Goal: Task Accomplishment & Management: Manage account settings

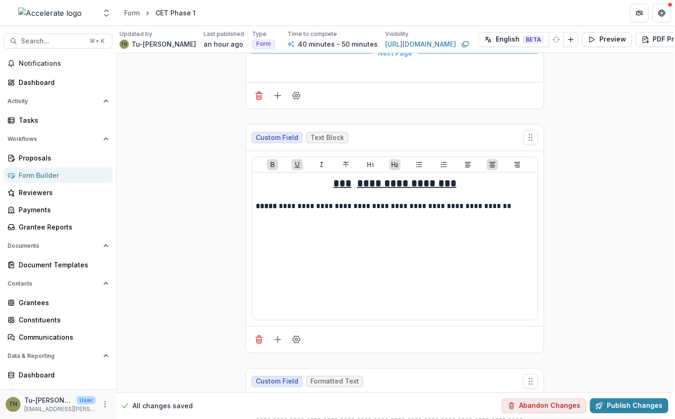
scroll to position [7345, 1]
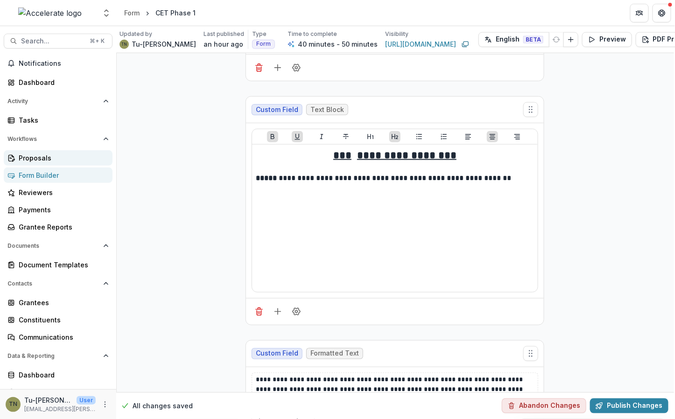
click at [50, 154] on div "Proposals" at bounding box center [62, 158] width 86 height 10
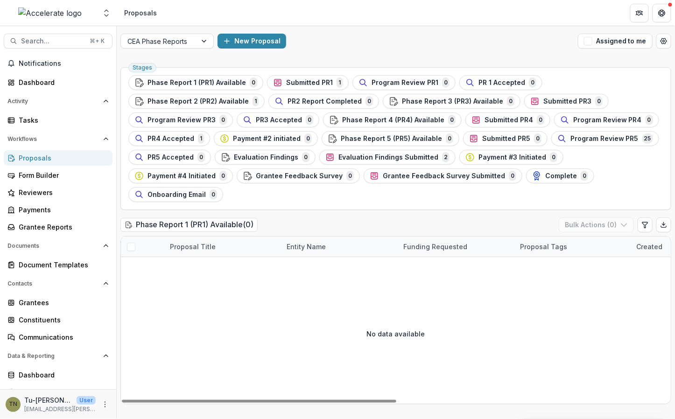
click at [283, 285] on div "No data available" at bounding box center [396, 334] width 550 height 140
click at [193, 41] on div "CEA Phase Reports" at bounding box center [159, 42] width 76 height 14
click at [304, 267] on div "No data available" at bounding box center [396, 334] width 550 height 140
click at [184, 46] on div at bounding box center [158, 41] width 63 height 12
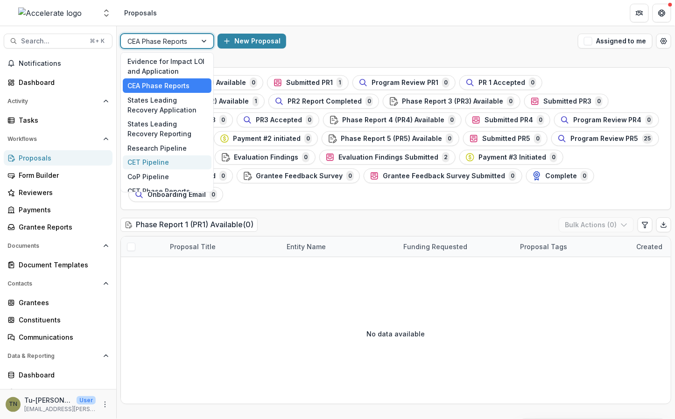
click at [165, 160] on div "CET Pipeline" at bounding box center [167, 162] width 89 height 14
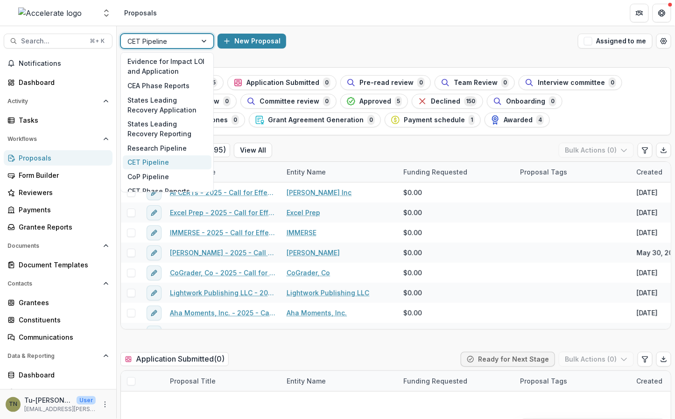
click at [182, 36] on div at bounding box center [158, 41] width 63 height 12
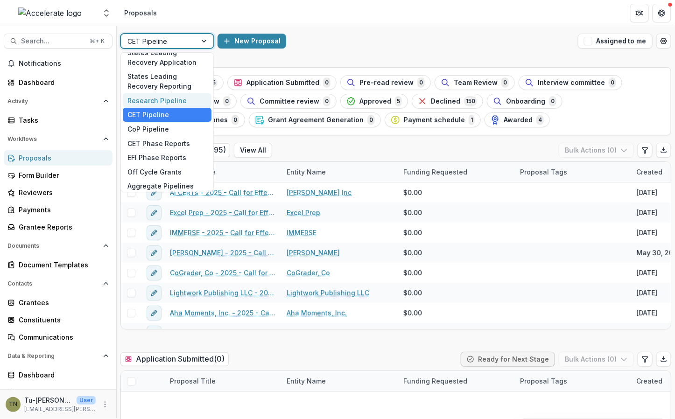
scroll to position [50, 0]
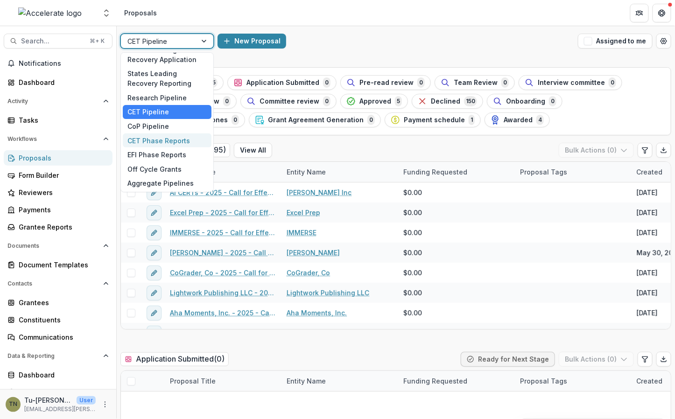
click at [164, 141] on div "CET Phase Reports" at bounding box center [167, 141] width 89 height 14
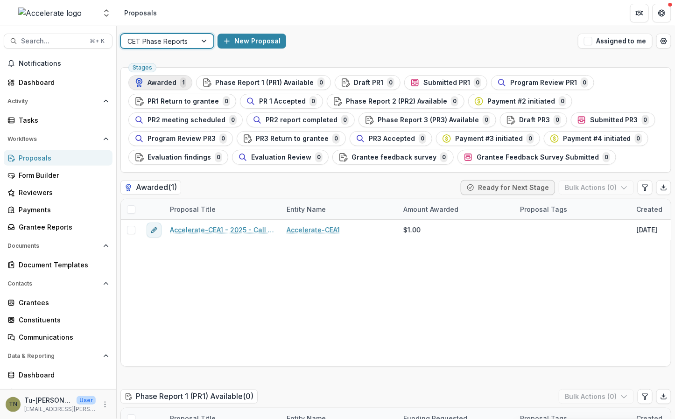
click at [163, 83] on span "Awarded" at bounding box center [162, 83] width 29 height 8
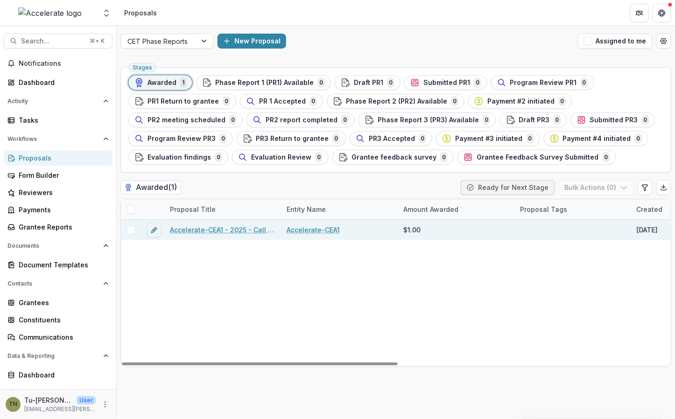
click at [201, 226] on link "Accelerate-CEA1 - 2025 - Call for Effective Technology Grant Application" at bounding box center [223, 230] width 106 height 10
click at [132, 231] on span at bounding box center [131, 230] width 8 height 8
click at [589, 186] on button "Bulk Actions ( 1 )" at bounding box center [597, 187] width 73 height 15
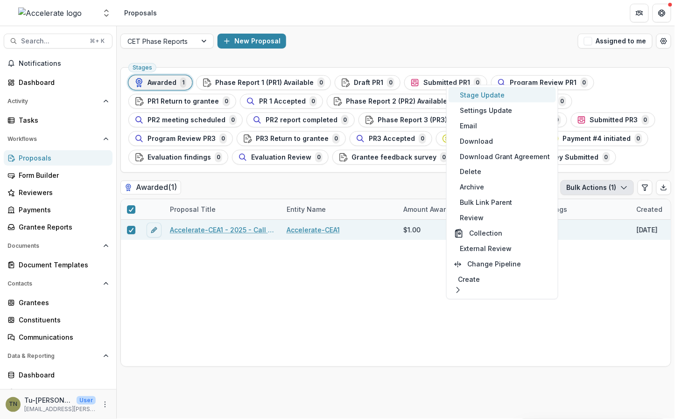
click at [518, 92] on button "Stage Update" at bounding box center [502, 94] width 107 height 15
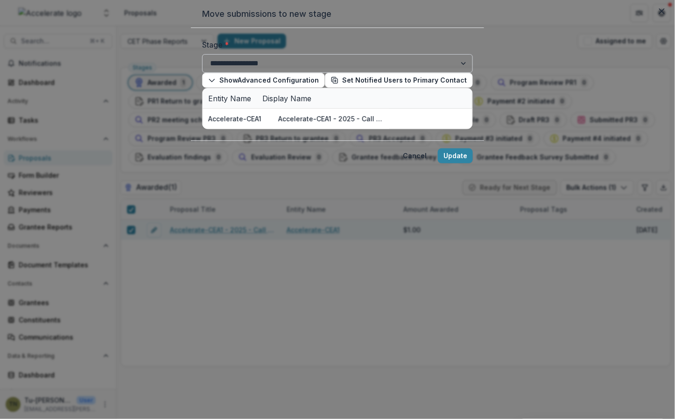
click at [306, 73] on select "**********" at bounding box center [337, 63] width 271 height 19
select select "**********"
click at [202, 73] on select "**********" at bounding box center [337, 63] width 271 height 19
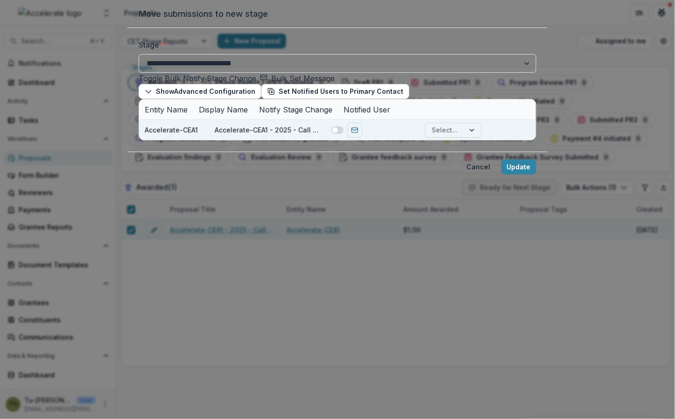
click at [332, 134] on span at bounding box center [338, 130] width 12 height 7
click at [432, 136] on div at bounding box center [445, 130] width 26 height 12
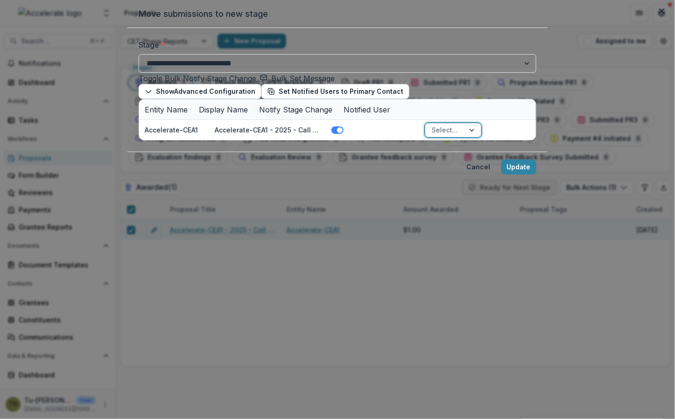
click at [183, 99] on button "Show Advanced Configuration" at bounding box center [200, 91] width 123 height 15
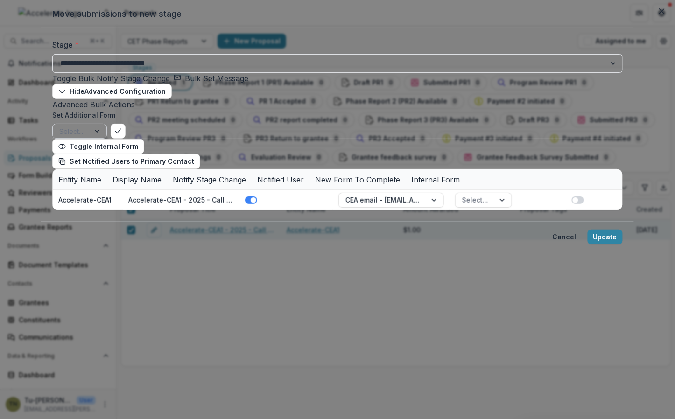
click at [106, 138] on div at bounding box center [98, 131] width 17 height 14
click at [208, 154] on div "Advanced Bulk Actions Set Additional Form States Leading Recovery (SLR) Grant A…" at bounding box center [337, 126] width 571 height 55
click at [172, 99] on button "Hide Advanced Configuration" at bounding box center [112, 91] width 120 height 15
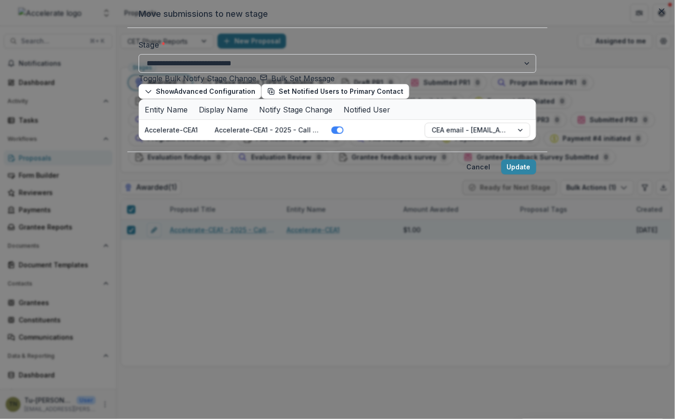
click at [163, 130] on div at bounding box center [138, 128] width 245 height 13
click at [290, 99] on div "Show Advanced Configuration Set Notified Users to Primary Contact" at bounding box center [338, 91] width 398 height 15
click at [179, 130] on div at bounding box center [138, 128] width 245 height 13
click at [258, 99] on div "Show Advanced Configuration Set Notified Users to Primary Contact" at bounding box center [338, 91] width 398 height 15
click at [91, 130] on div at bounding box center [138, 128] width 245 height 13
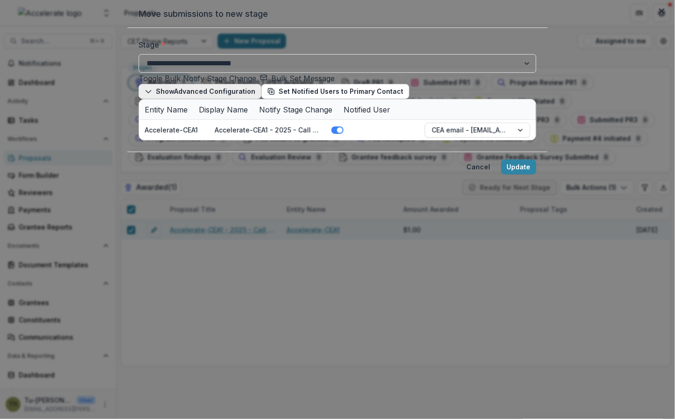
click at [146, 93] on polyline "button" at bounding box center [148, 92] width 5 height 3
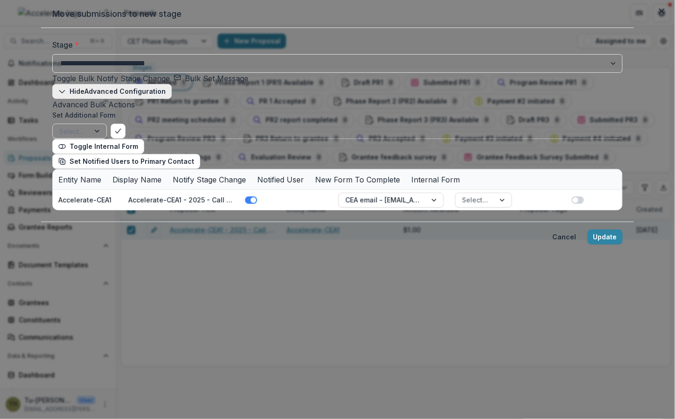
click at [66, 95] on icon "button" at bounding box center [61, 91] width 7 height 7
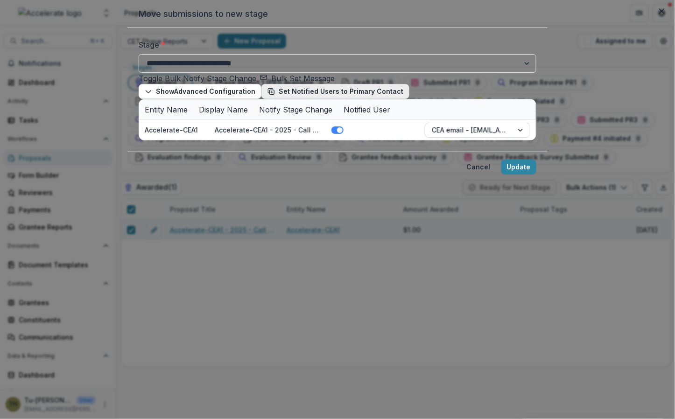
click at [261, 99] on button "Set Notified Users to Primary Contact" at bounding box center [335, 91] width 148 height 15
click at [537, 175] on button "Update" at bounding box center [518, 167] width 35 height 15
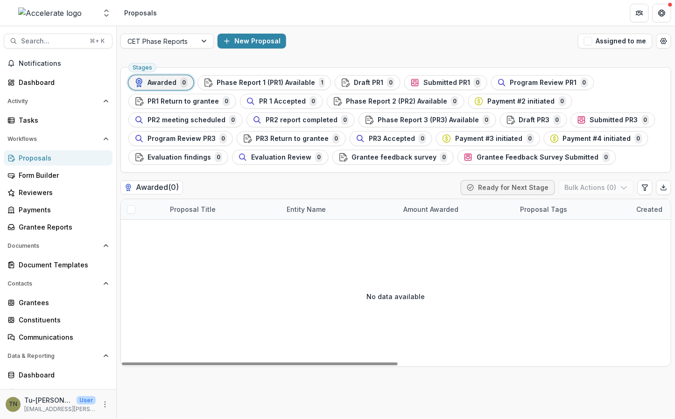
click at [575, 287] on div "No data available" at bounding box center [396, 296] width 550 height 140
click at [287, 278] on div "No data available" at bounding box center [396, 296] width 550 height 140
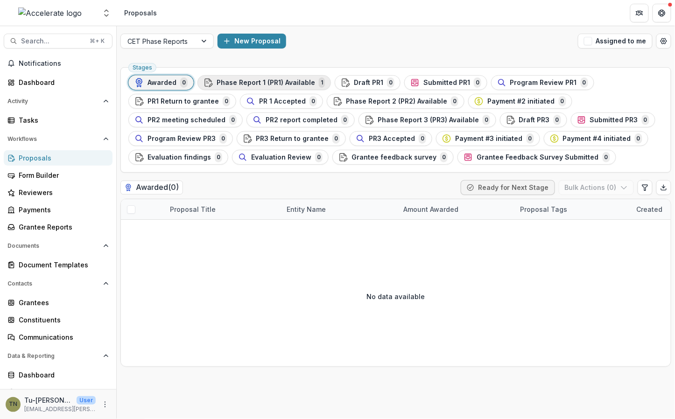
click at [275, 81] on span "Phase Report 1 (PR1) Available" at bounding box center [266, 83] width 99 height 8
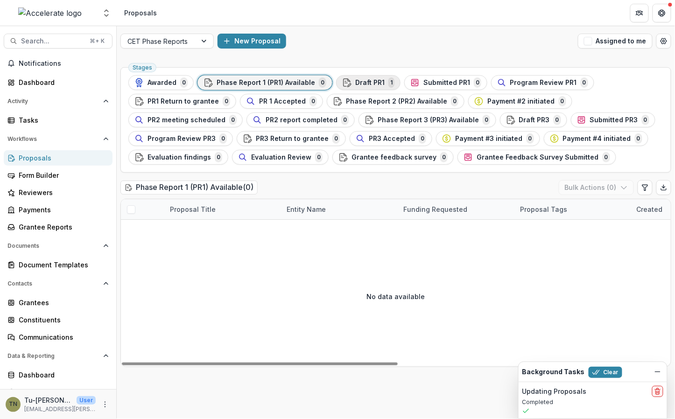
click at [361, 79] on span "Draft PR1" at bounding box center [369, 83] width 29 height 8
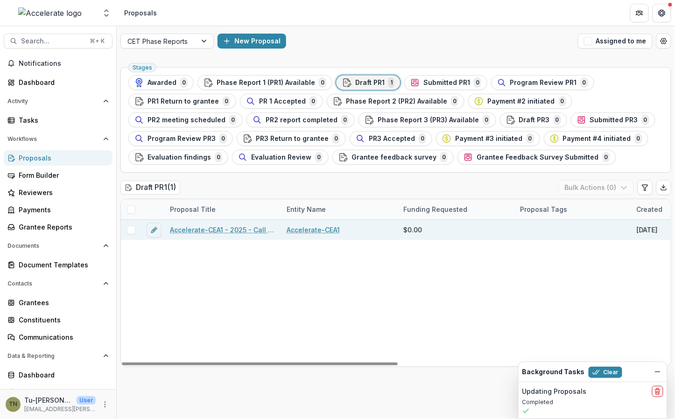
click at [242, 229] on link "Accelerate-CEA1 - 2025 - Call for Effective Technology Grant Application" at bounding box center [223, 230] width 106 height 10
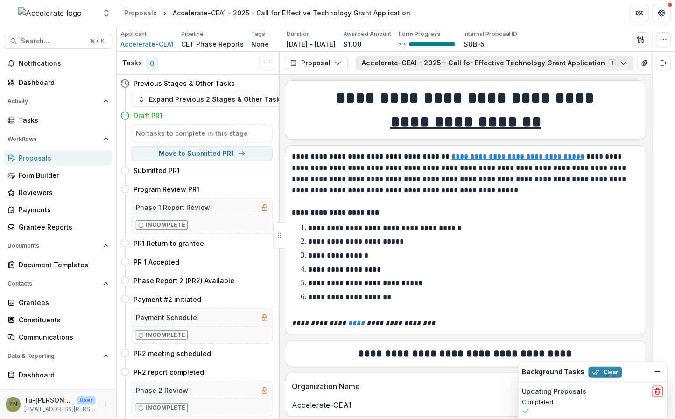
click at [433, 64] on button "Accelerate-CEA1 - 2025 - Call for Effective Technology Grant Application 1" at bounding box center [495, 63] width 278 height 15
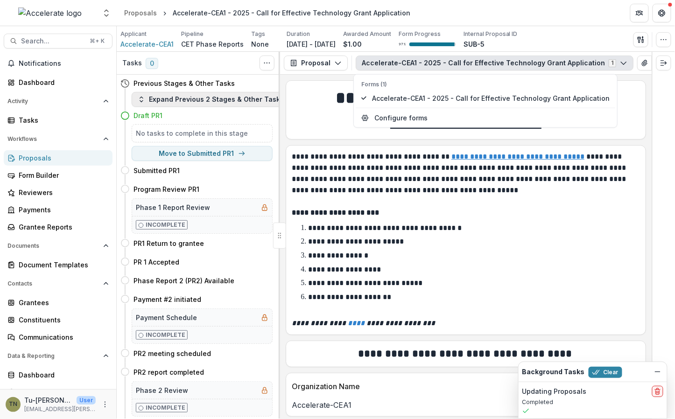
click at [150, 99] on button "Expand Previous 2 Stages & Other Tasks" at bounding box center [211, 99] width 158 height 15
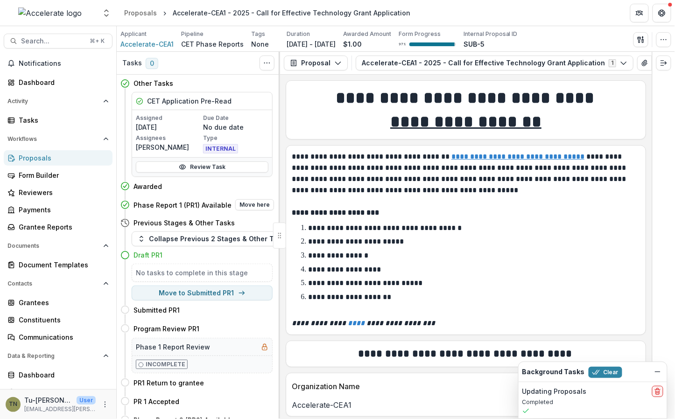
drag, startPoint x: 205, startPoint y: 240, endPoint x: 206, endPoint y: 209, distance: 30.4
click at [206, 209] on div "Other Tasks CET Application Pre-Read Assigned [DATE] Due Date No due date Assig…" at bounding box center [198, 247] width 163 height 345
click at [248, 205] on button "Move here" at bounding box center [254, 204] width 39 height 11
select select "**********"
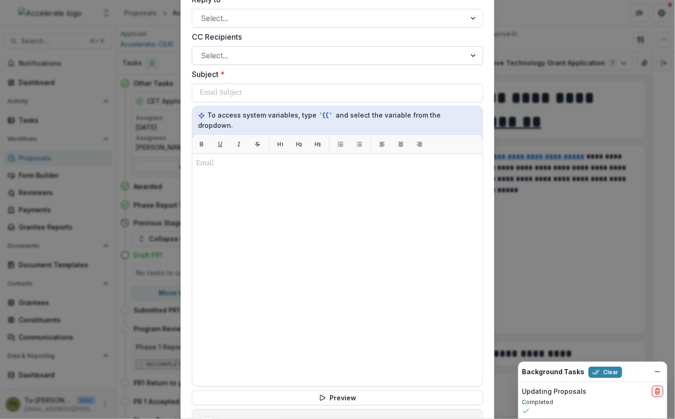
scroll to position [360, 0]
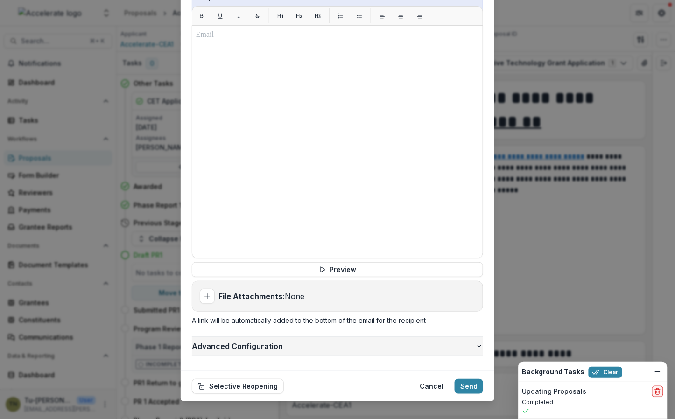
click at [289, 341] on span "Advanced Configuration" at bounding box center [334, 346] width 284 height 11
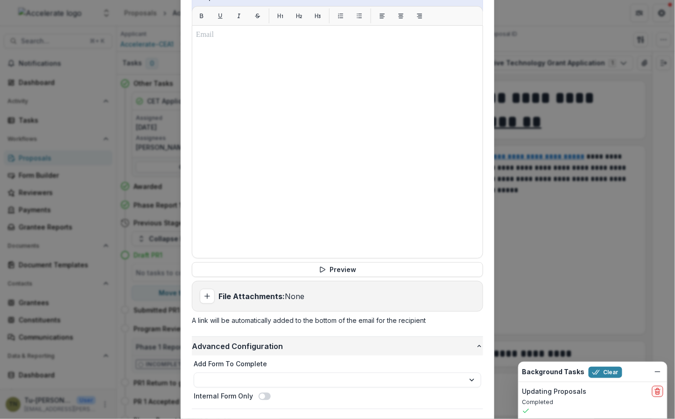
scroll to position [414, 0]
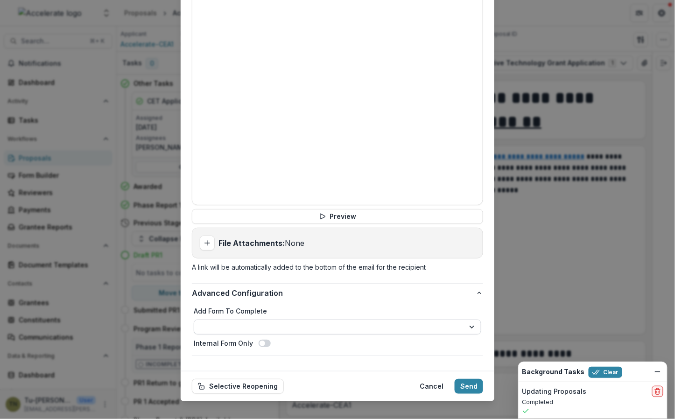
click at [295, 320] on select "**********" at bounding box center [338, 327] width 288 height 15
select select "**********"
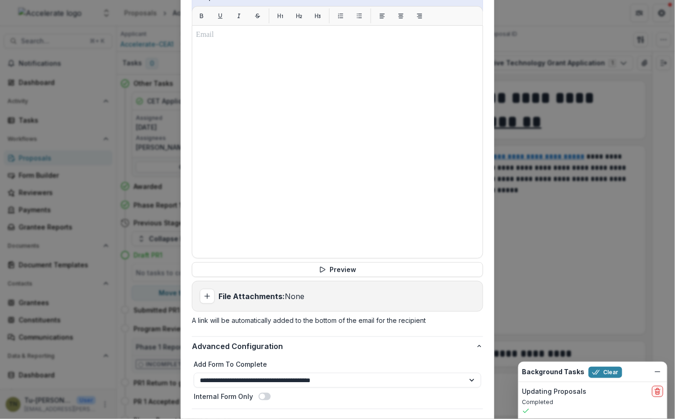
scroll to position [0, 0]
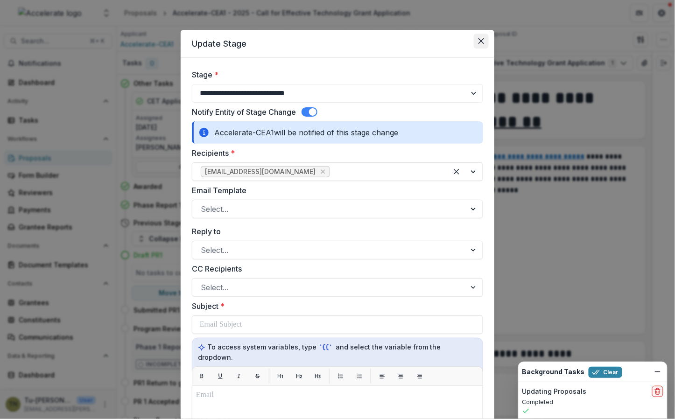
click at [482, 40] on icon "Close" at bounding box center [482, 41] width 6 height 6
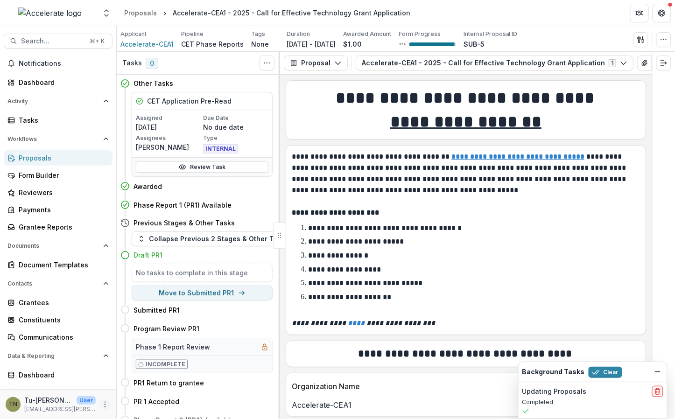
click at [103, 406] on icon "More" at bounding box center [104, 404] width 7 height 7
click at [124, 385] on icon at bounding box center [123, 384] width 7 height 7
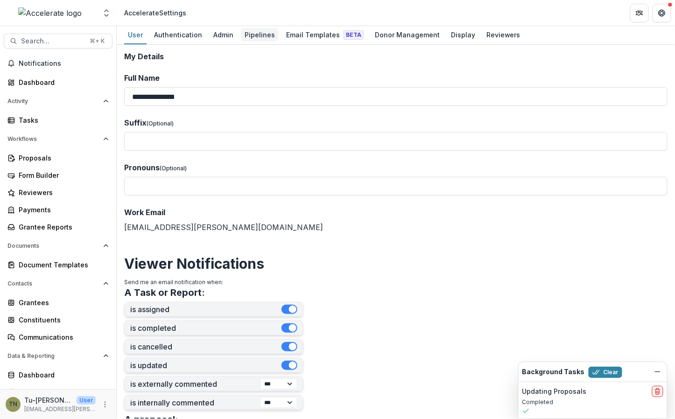
click at [256, 29] on div "Pipelines" at bounding box center [260, 35] width 38 height 14
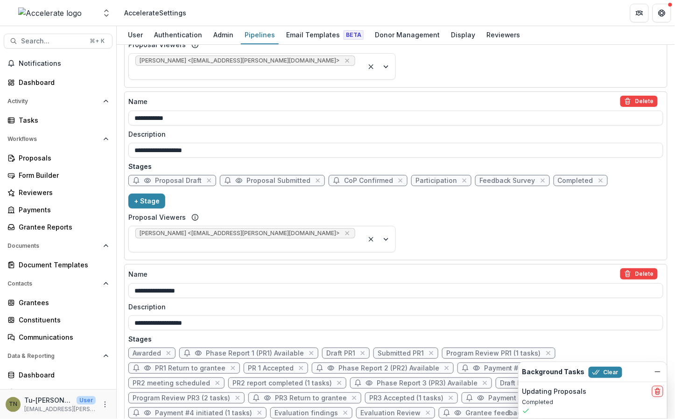
scroll to position [1225, 0]
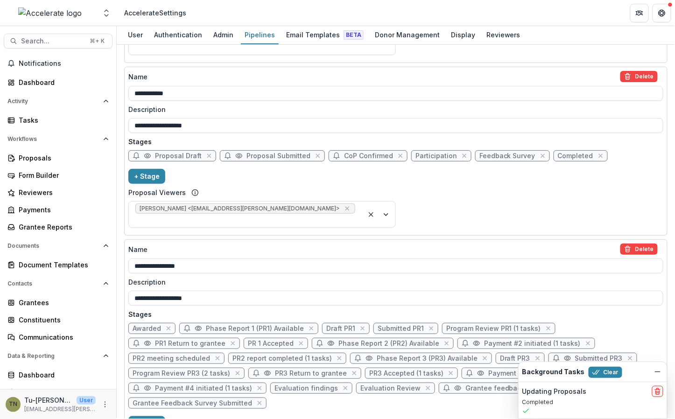
click at [264, 325] on span "Phase Report 1 (PR1) Available" at bounding box center [255, 329] width 98 height 8
select select "*****"
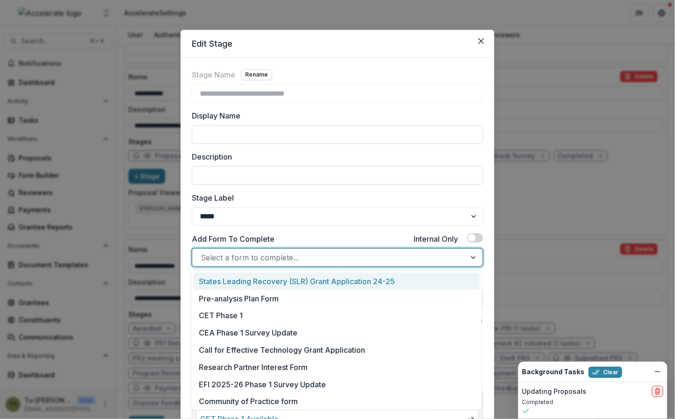
click at [318, 258] on div at bounding box center [329, 257] width 257 height 13
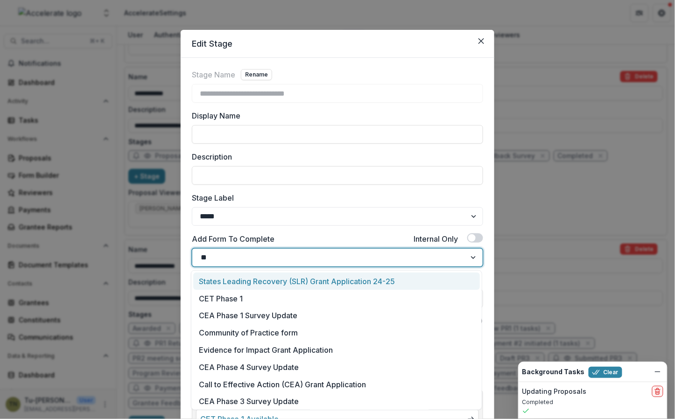
type input "***"
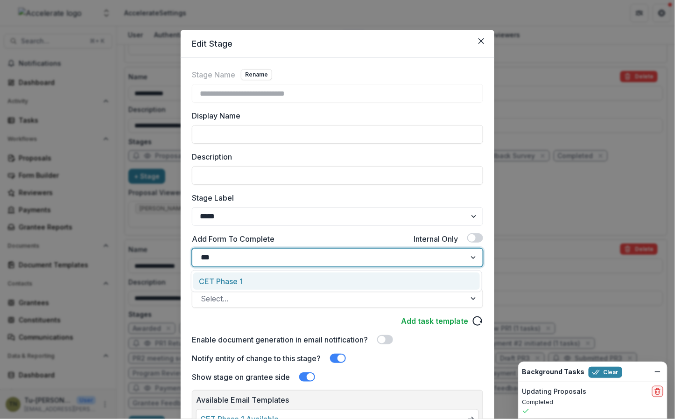
click at [312, 277] on div "CET Phase 1" at bounding box center [336, 281] width 287 height 17
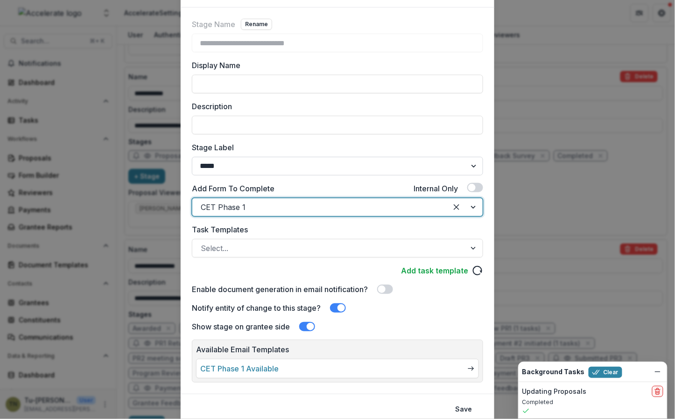
scroll to position [84, 0]
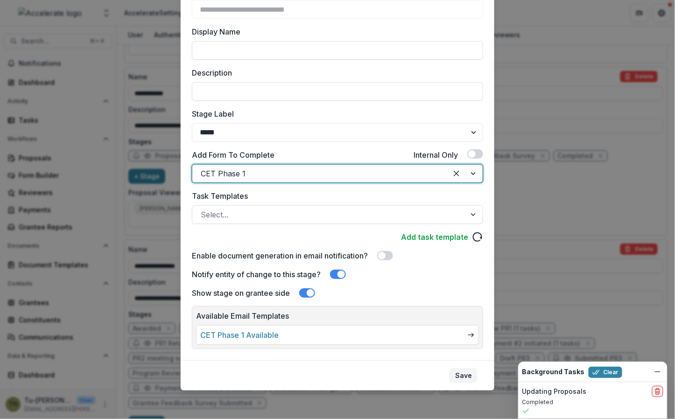
click at [465, 371] on button "Save" at bounding box center [464, 375] width 28 height 15
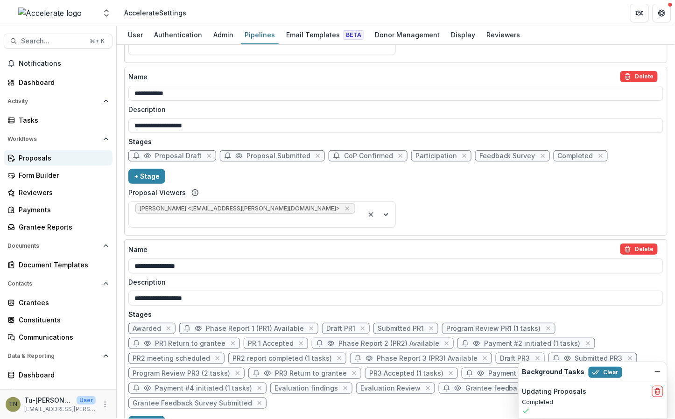
click at [47, 159] on div "Proposals" at bounding box center [62, 158] width 86 height 10
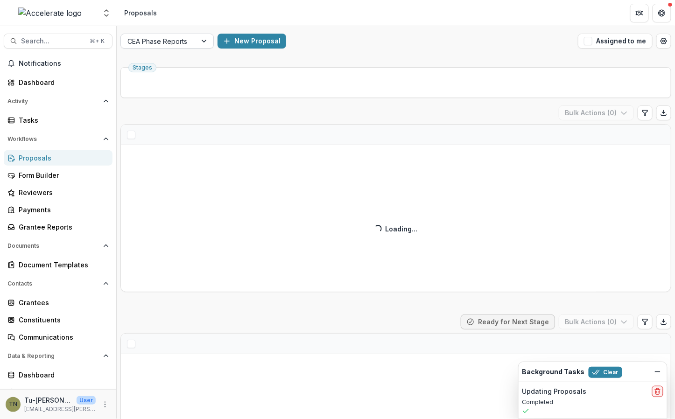
click at [180, 37] on div at bounding box center [158, 41] width 63 height 12
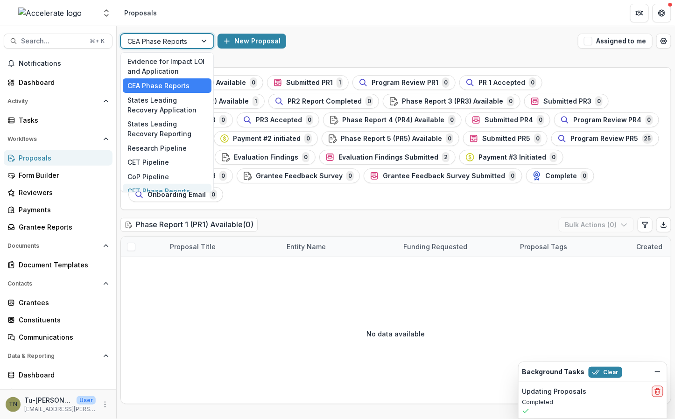
click at [154, 184] on div "CET Phase Reports" at bounding box center [167, 191] width 89 height 14
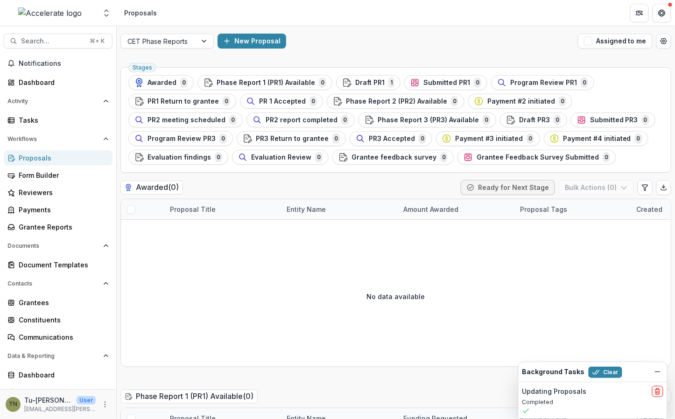
click at [463, 41] on div "New Proposal" at bounding box center [396, 41] width 357 height 15
click at [663, 41] on circle "Open table manager" at bounding box center [664, 41] width 2 height 2
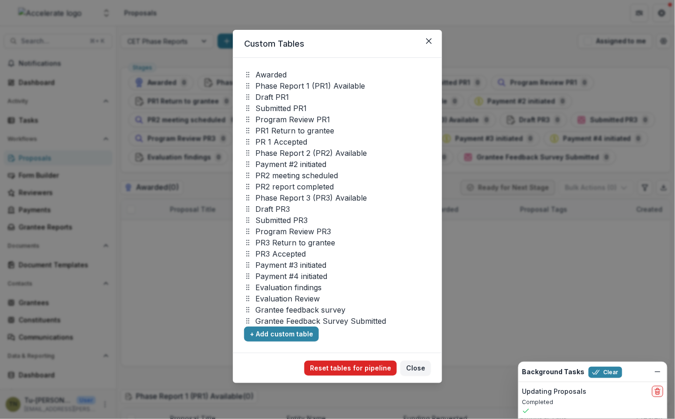
click at [332, 369] on button "Reset tables for pipeline" at bounding box center [350, 368] width 92 height 15
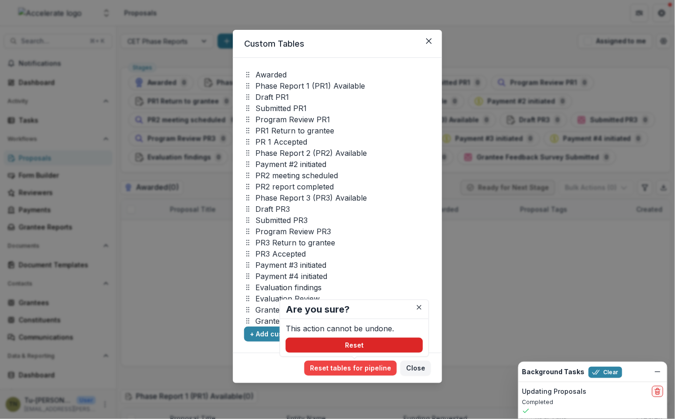
click at [344, 347] on button "Reset" at bounding box center [354, 345] width 137 height 15
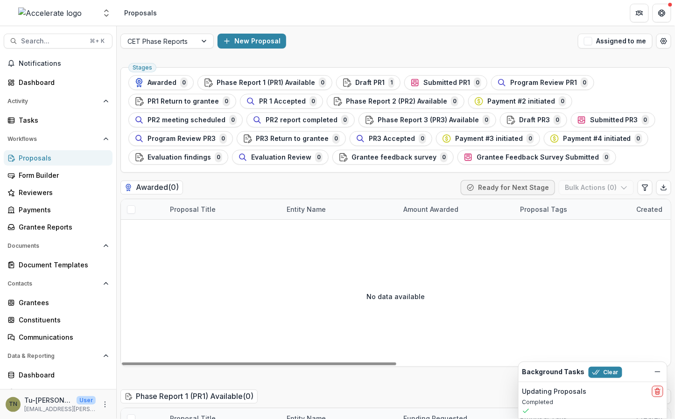
click at [267, 307] on div "No data available" at bounding box center [396, 296] width 550 height 140
click at [358, 79] on span "Draft PR1" at bounding box center [369, 83] width 29 height 8
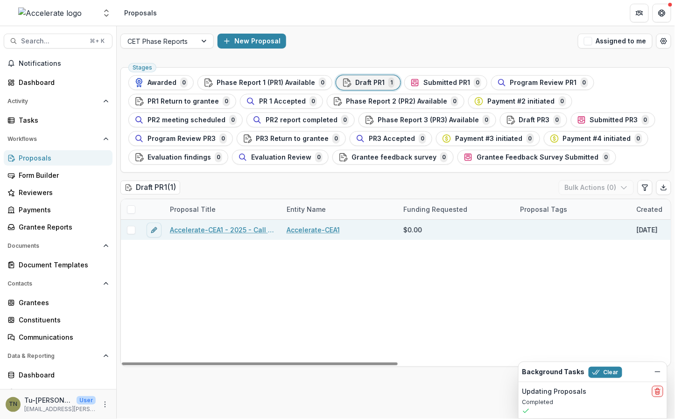
click at [189, 230] on link "Accelerate-CEA1 - 2025 - Call for Effective Technology Grant Application" at bounding box center [223, 230] width 106 height 10
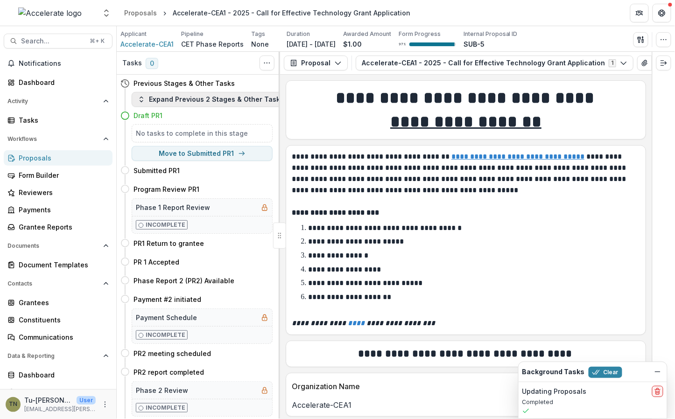
click at [239, 98] on button "Expand Previous 2 Stages & Other Tasks" at bounding box center [211, 99] width 158 height 15
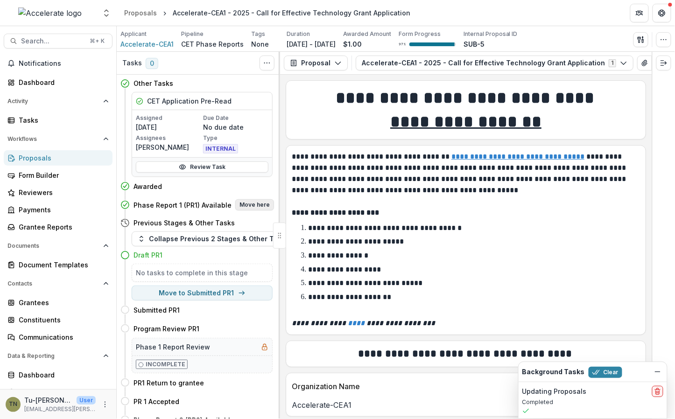
click at [250, 204] on button "Move here" at bounding box center [254, 204] width 39 height 11
select select "**********"
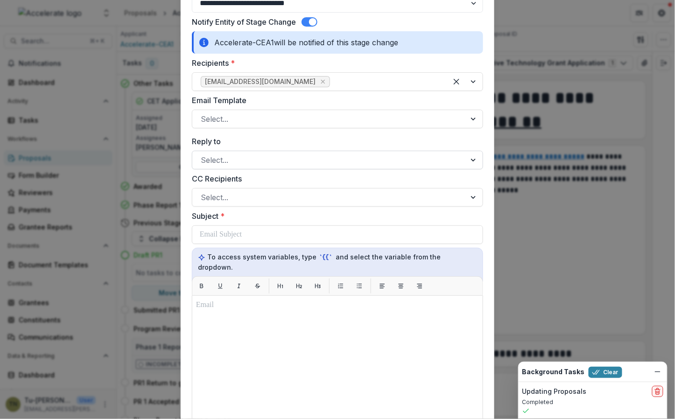
scroll to position [82, 0]
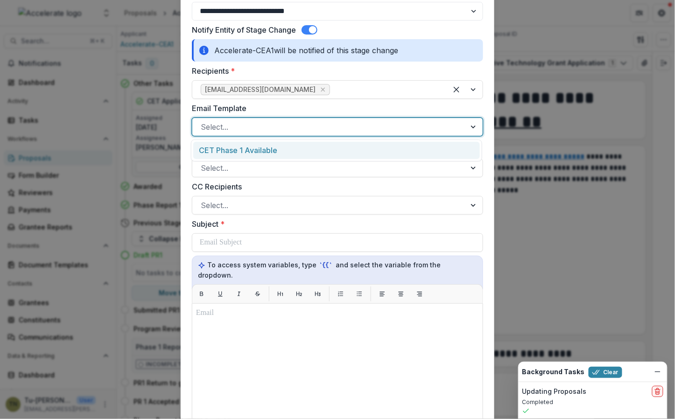
click at [290, 124] on div at bounding box center [329, 126] width 257 height 13
click at [290, 145] on div "CET Phase 1 Available" at bounding box center [336, 150] width 287 height 17
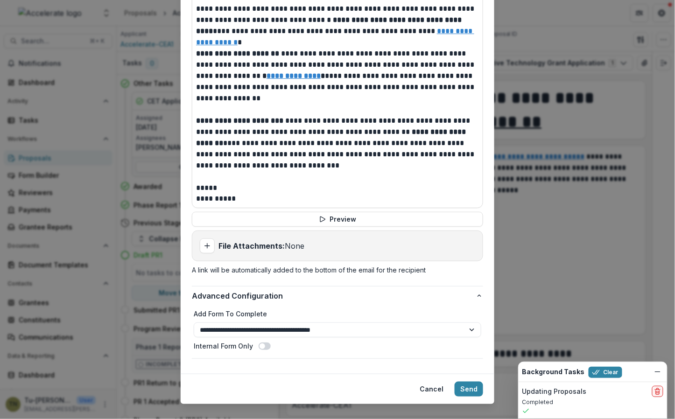
scroll to position [414, 0]
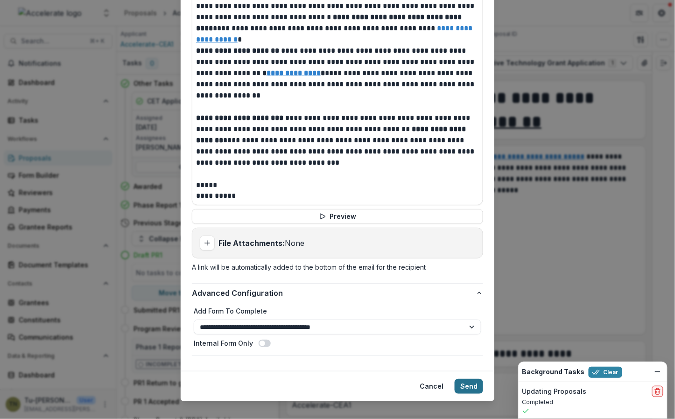
click at [466, 379] on button "Send" at bounding box center [469, 386] width 28 height 15
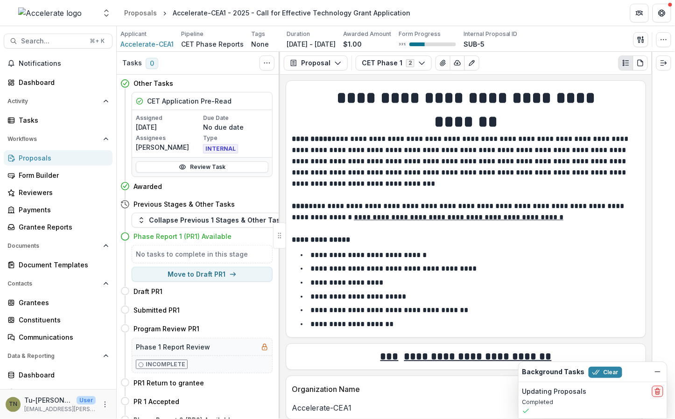
click at [418, 157] on p "**********" at bounding box center [465, 162] width 346 height 56
click at [403, 62] on button "CET Phase 1 2" at bounding box center [394, 63] width 76 height 15
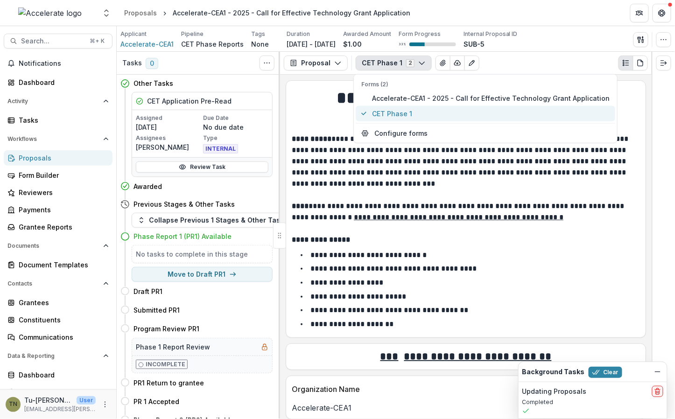
click at [395, 112] on span "CET Phase 1" at bounding box center [491, 114] width 238 height 10
click at [331, 194] on p at bounding box center [466, 195] width 348 height 11
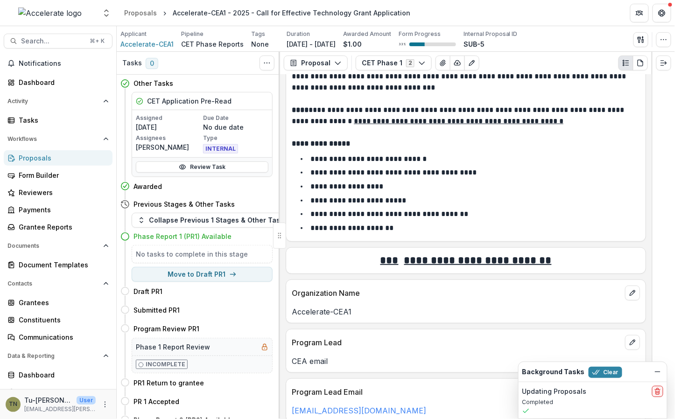
scroll to position [0, 0]
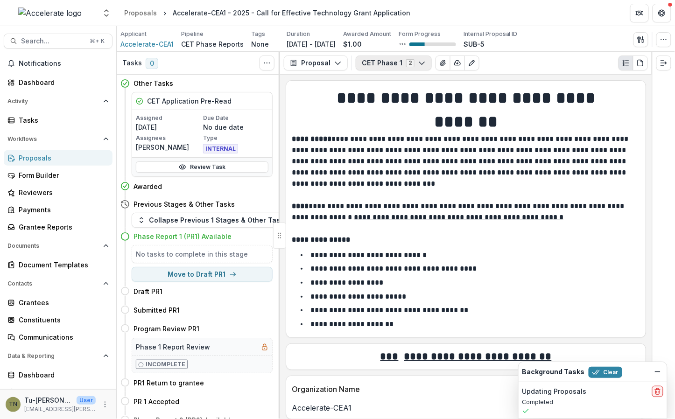
click at [383, 61] on button "CET Phase 1 2" at bounding box center [394, 63] width 76 height 15
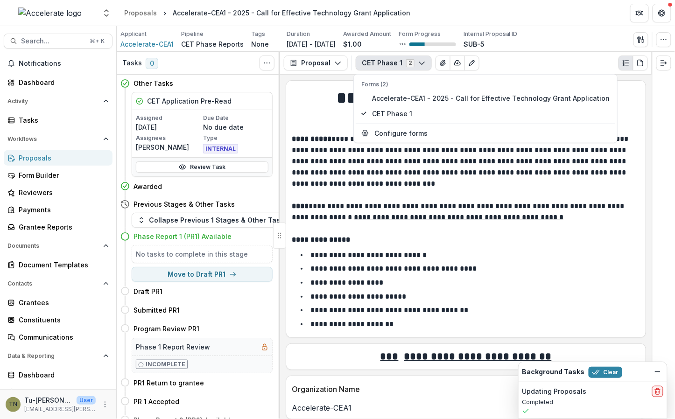
click at [322, 150] on p "**********" at bounding box center [465, 162] width 346 height 56
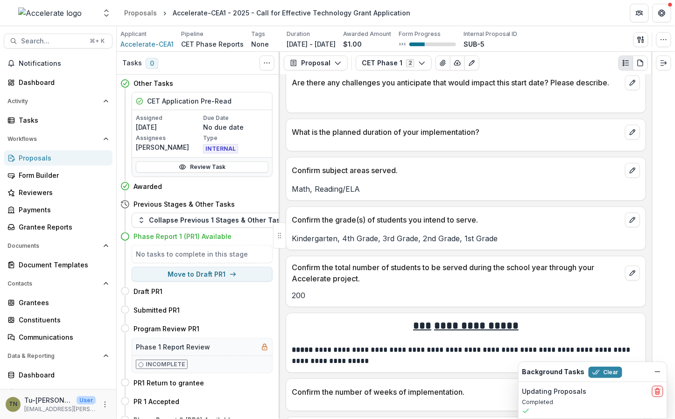
scroll to position [671, 0]
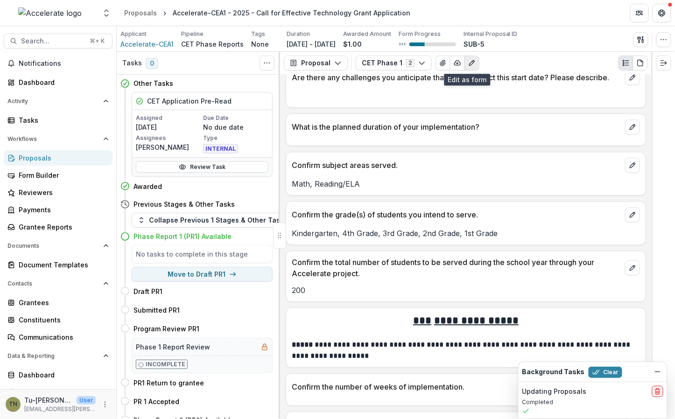
click at [468, 60] on icon "Edit as form" at bounding box center [471, 62] width 7 height 7
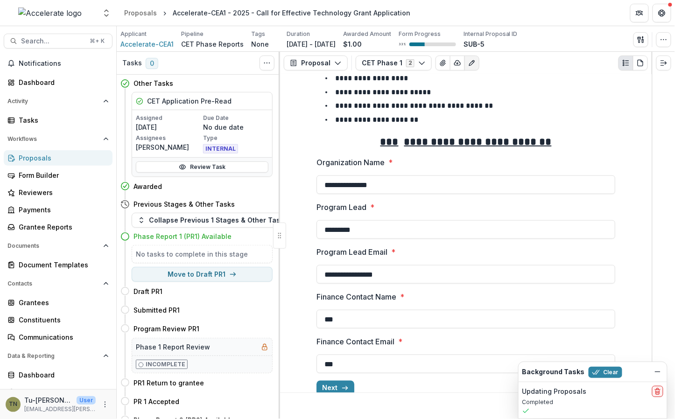
scroll to position [221, 0]
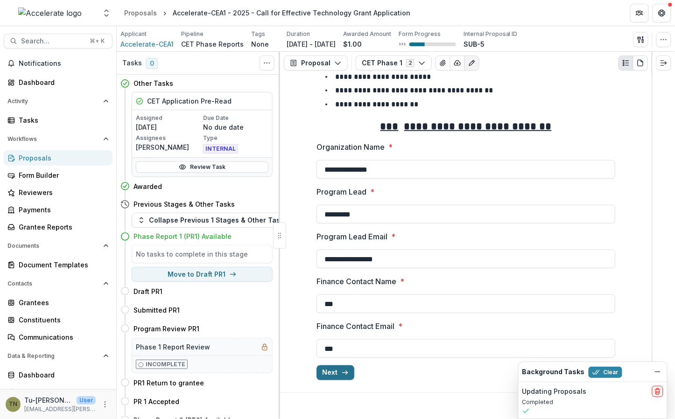
click at [337, 370] on button "Next" at bounding box center [336, 373] width 38 height 15
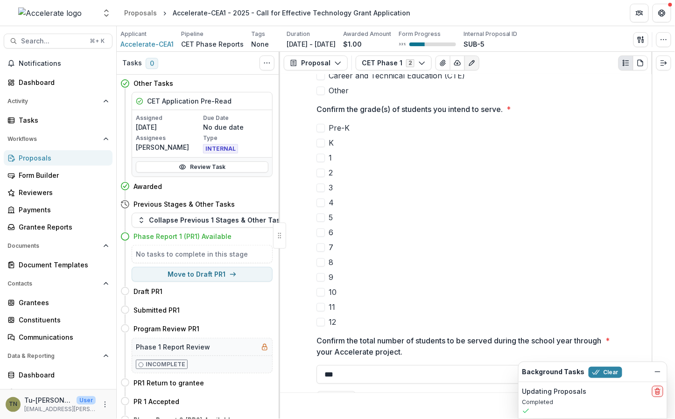
scroll to position [539, 0]
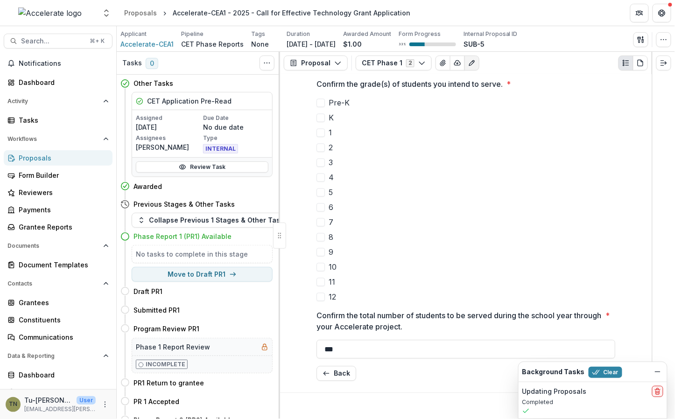
click at [664, 374] on div "Background Tasks Clear" at bounding box center [593, 372] width 148 height 20
click at [660, 373] on icon "Dismiss" at bounding box center [657, 371] width 7 height 7
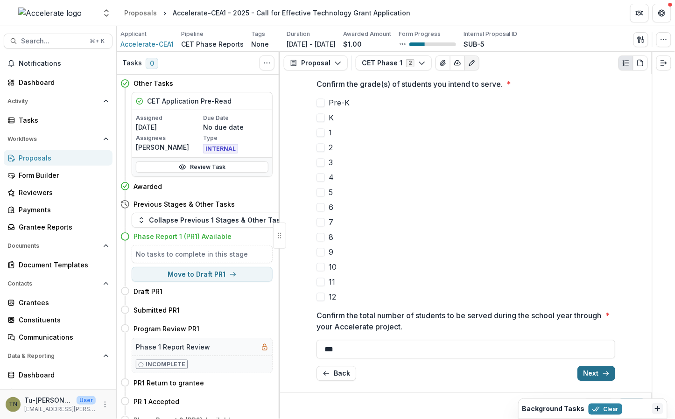
click at [599, 371] on button "Next" at bounding box center [597, 374] width 38 height 15
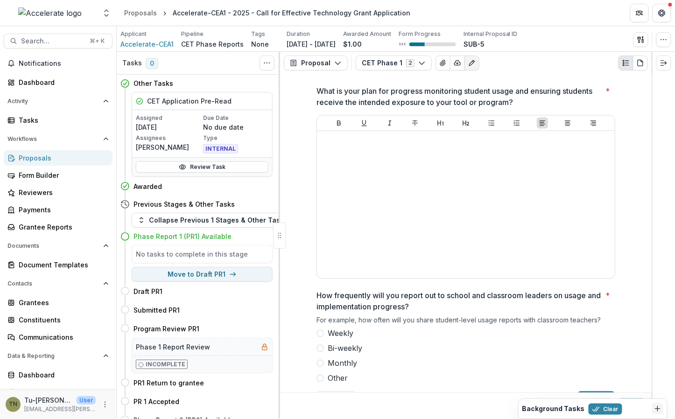
scroll to position [434, 0]
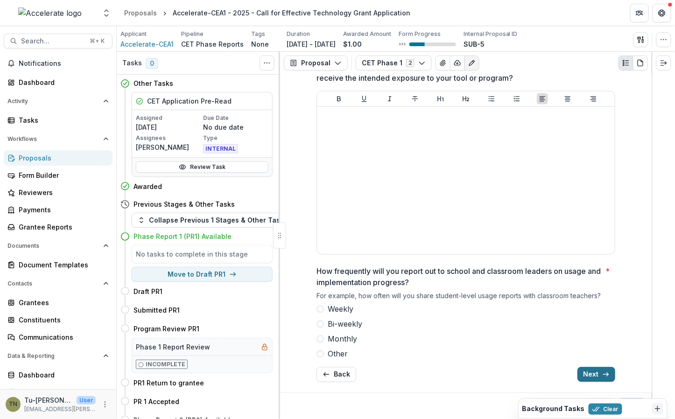
click at [597, 371] on button "Next" at bounding box center [597, 374] width 38 height 15
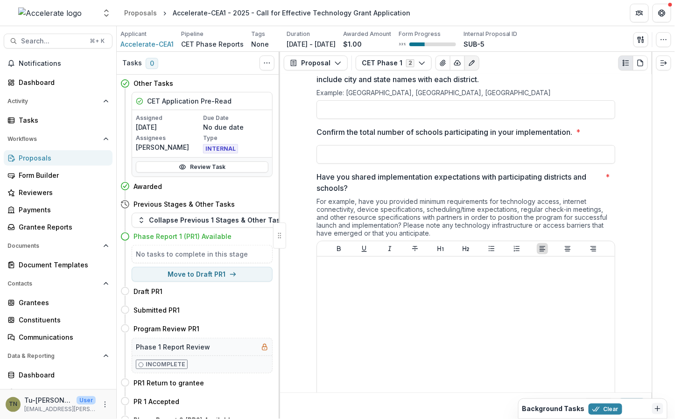
scroll to position [130, 0]
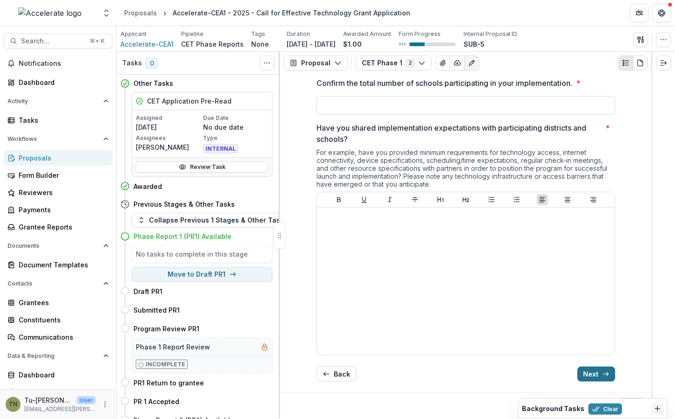
click at [586, 371] on button "Next" at bounding box center [597, 374] width 38 height 15
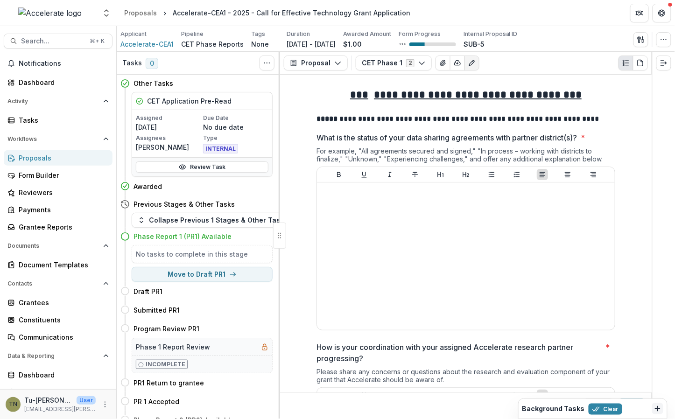
scroll to position [195, 0]
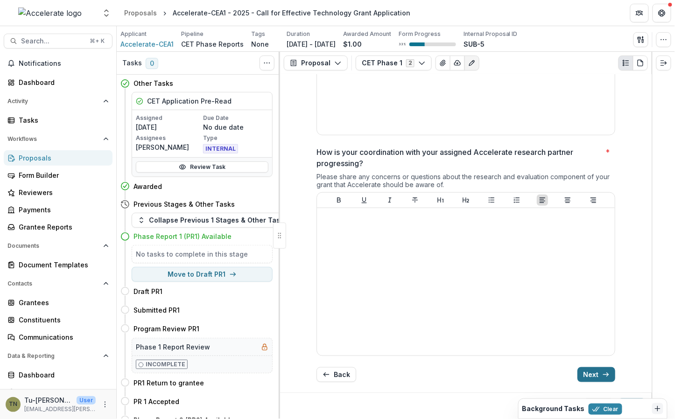
click at [589, 372] on button "Next" at bounding box center [597, 374] width 38 height 15
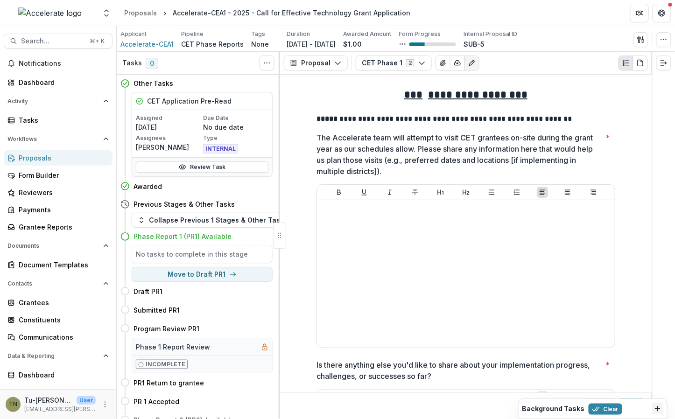
scroll to position [239, 0]
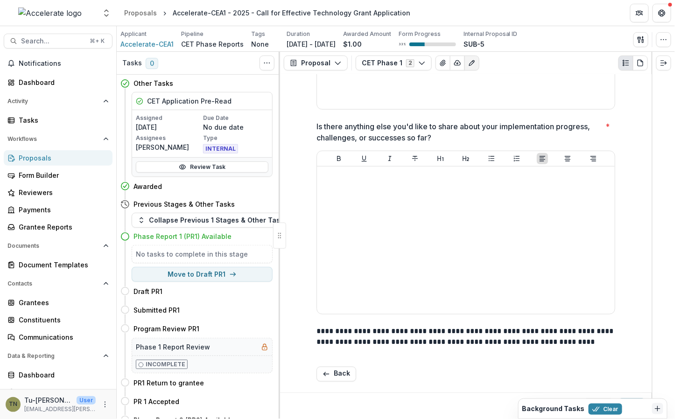
click at [593, 350] on p at bounding box center [466, 353] width 299 height 11
click at [342, 371] on button "Back" at bounding box center [337, 374] width 40 height 15
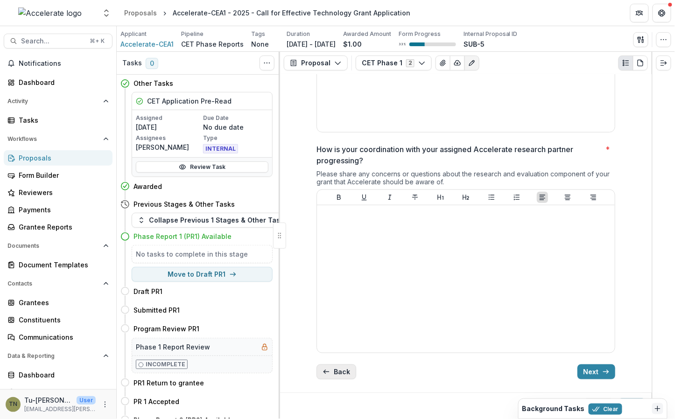
scroll to position [195, 0]
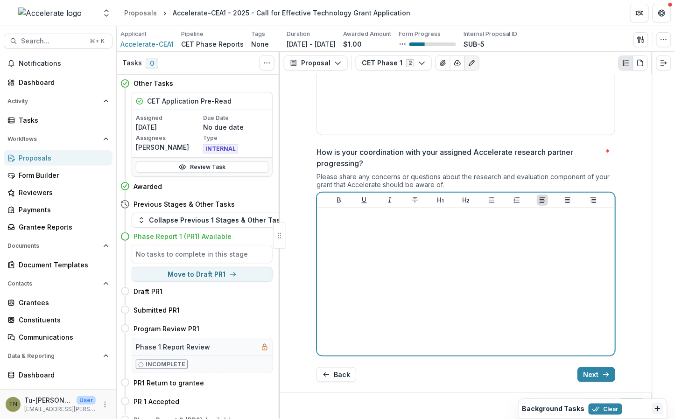
click at [354, 254] on div at bounding box center [466, 282] width 290 height 140
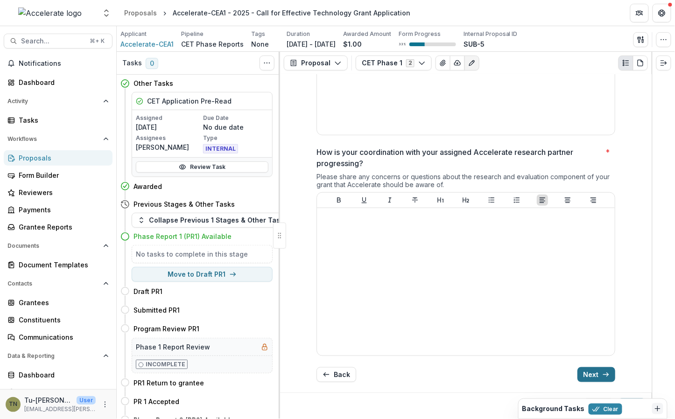
click at [588, 375] on button "Next" at bounding box center [597, 374] width 38 height 15
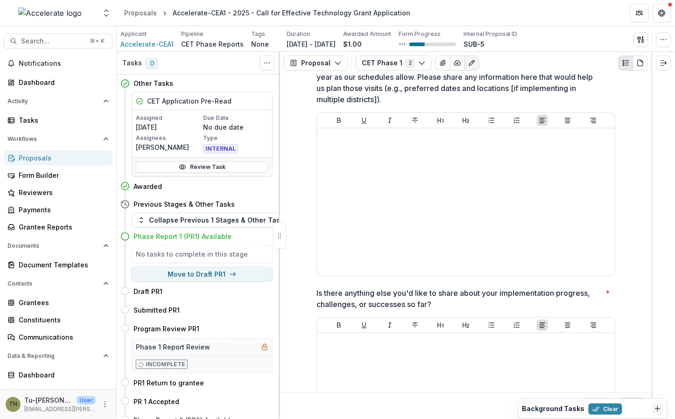
scroll to position [239, 0]
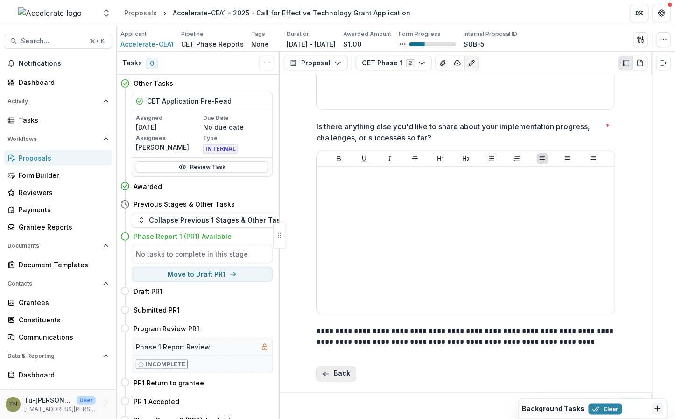
click at [334, 377] on button "Back" at bounding box center [337, 374] width 40 height 15
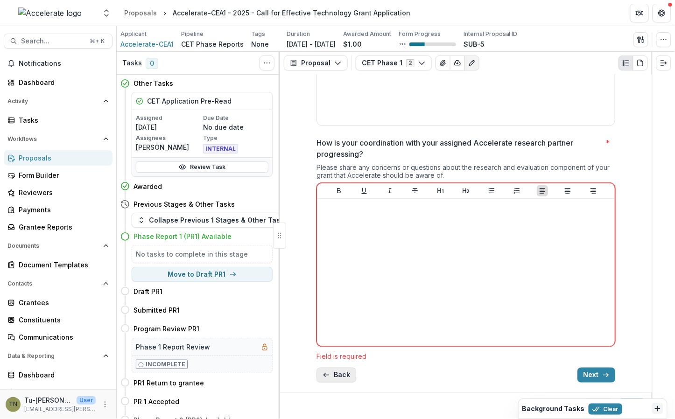
click at [334, 377] on button "Back" at bounding box center [337, 375] width 40 height 15
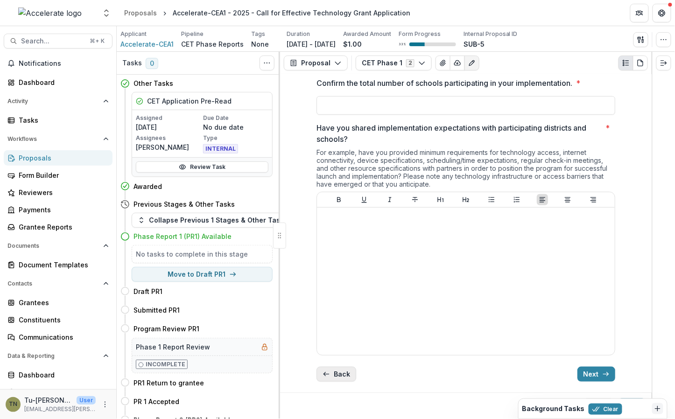
click at [334, 377] on button "Back" at bounding box center [337, 374] width 40 height 15
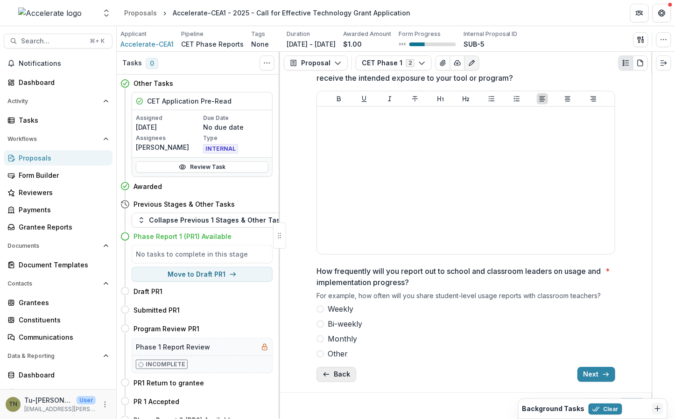
click at [334, 374] on button "Back" at bounding box center [337, 374] width 40 height 15
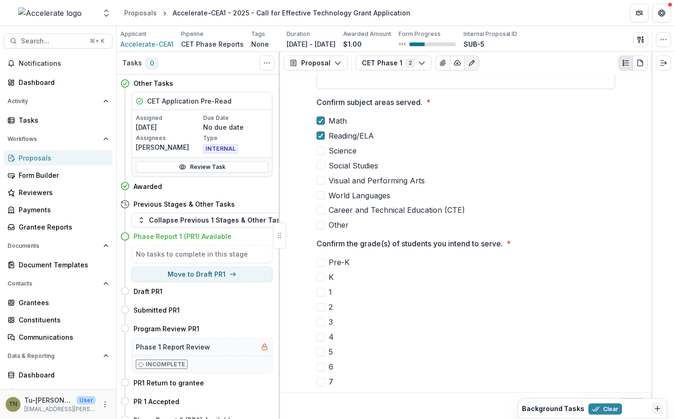
scroll to position [369, 0]
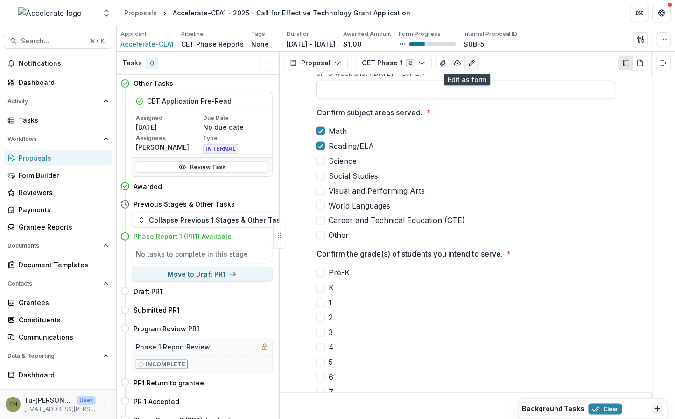
click at [468, 63] on icon "Edit as form" at bounding box center [471, 62] width 7 height 7
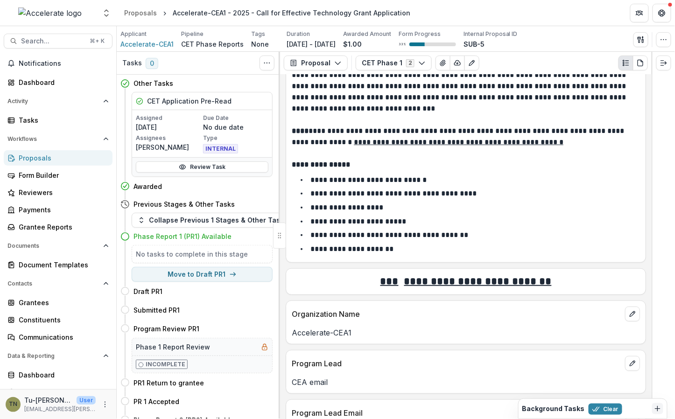
scroll to position [94, 0]
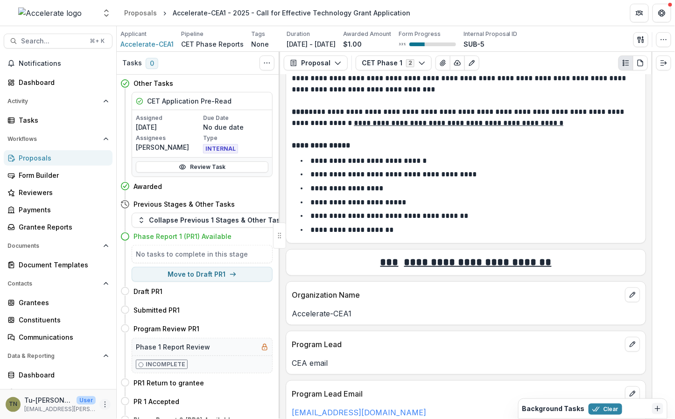
click at [103, 403] on icon "More" at bounding box center [104, 404] width 7 height 7
click at [134, 384] on link "User Settings" at bounding box center [164, 384] width 100 height 15
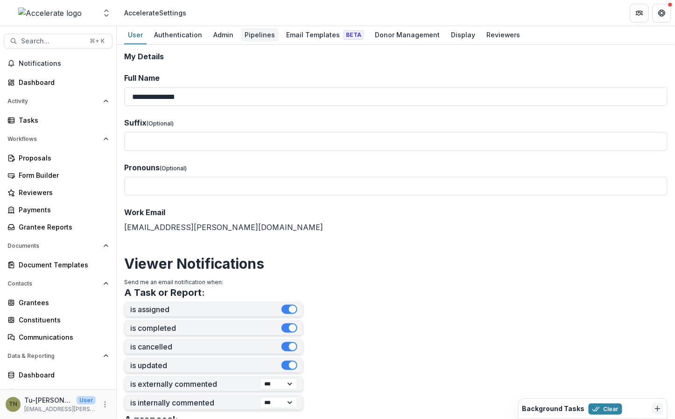
click at [259, 35] on div "Pipelines" at bounding box center [260, 35] width 38 height 14
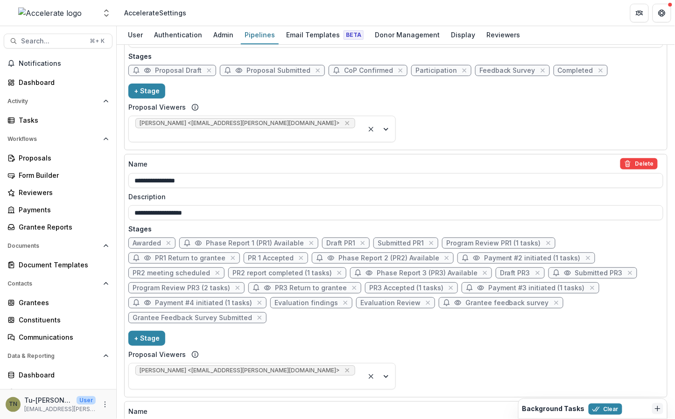
scroll to position [1321, 0]
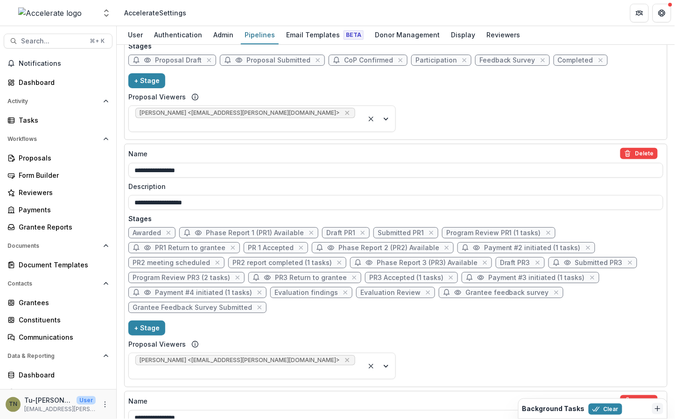
click at [331, 229] on span "Draft PR1" at bounding box center [340, 233] width 29 height 8
select select "*****"
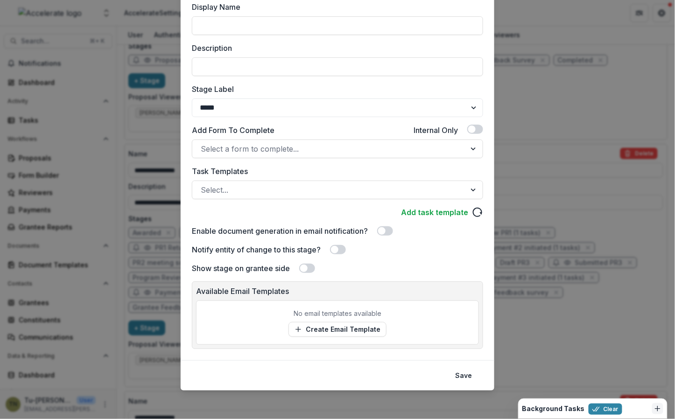
scroll to position [0, 0]
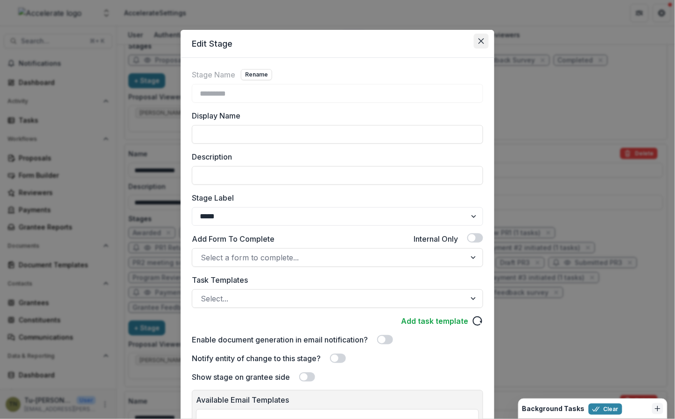
click at [480, 39] on icon "Close" at bounding box center [482, 41] width 6 height 6
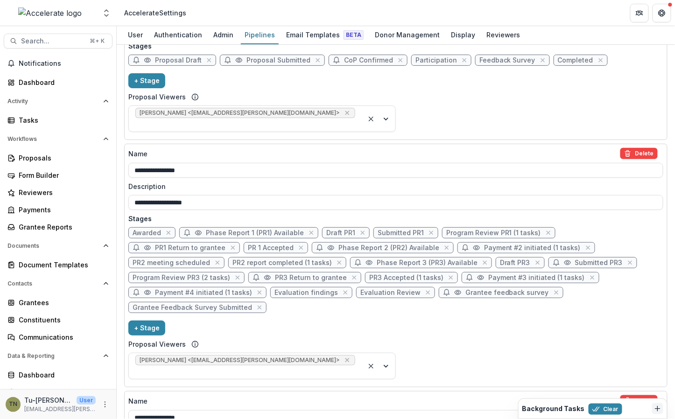
click at [461, 229] on span "Program Review PR1 (1 tasks)" at bounding box center [493, 233] width 95 height 8
select select "******"
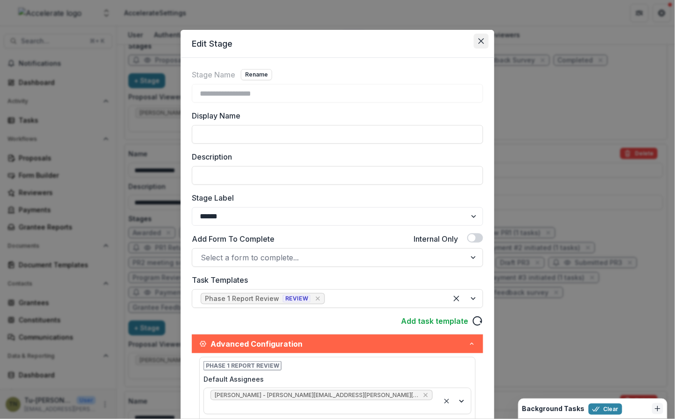
click at [479, 40] on icon "Close" at bounding box center [482, 41] width 6 height 6
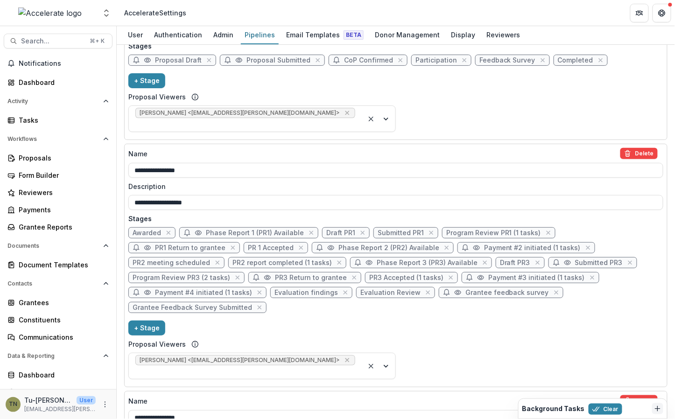
click at [391, 229] on span "Submitted PR1" at bounding box center [401, 233] width 46 height 8
select select "*********"
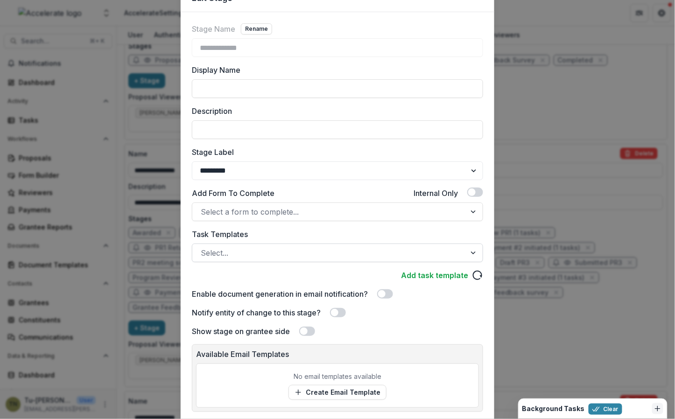
scroll to position [109, 0]
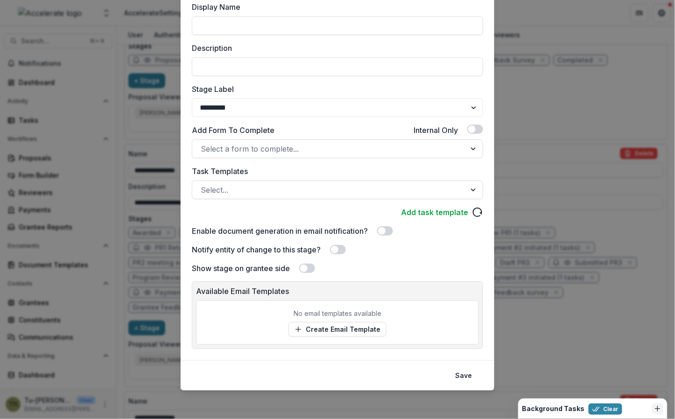
click at [516, 275] on div "**********" at bounding box center [337, 209] width 675 height 419
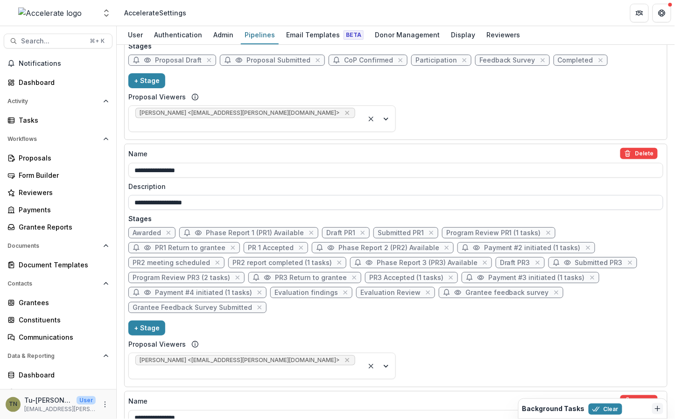
click at [322, 195] on input "**********" at bounding box center [395, 202] width 535 height 15
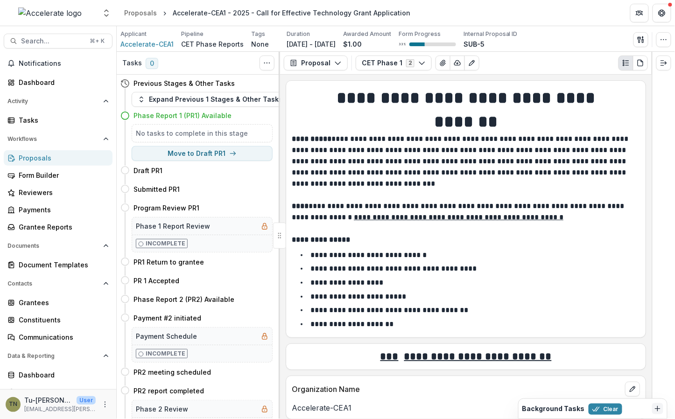
click at [326, 261] on ul "**********" at bounding box center [471, 289] width 337 height 81
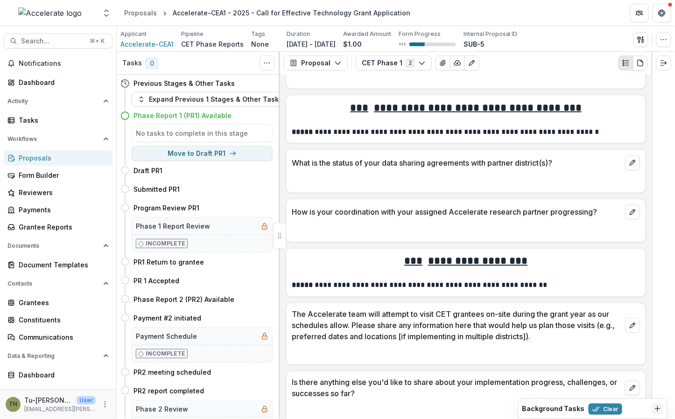
scroll to position [1462, 0]
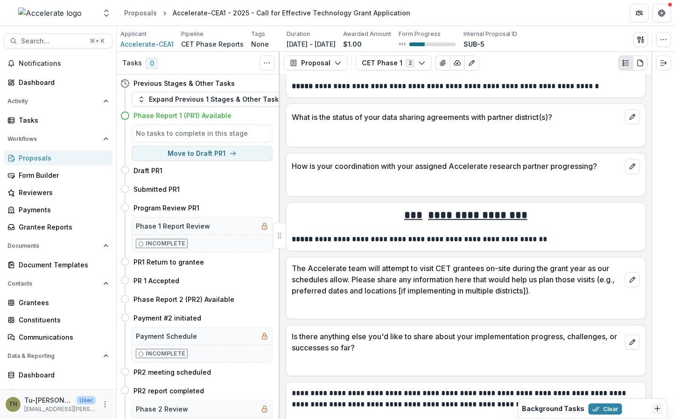
click at [208, 117] on h4 "Phase Report 1 (PR1) Available" at bounding box center [183, 116] width 98 height 10
click at [206, 114] on h4 "Phase Report 1 (PR1) Available" at bounding box center [183, 116] width 98 height 10
click at [207, 129] on h5 "No tasks to complete in this stage" at bounding box center [202, 133] width 133 height 10
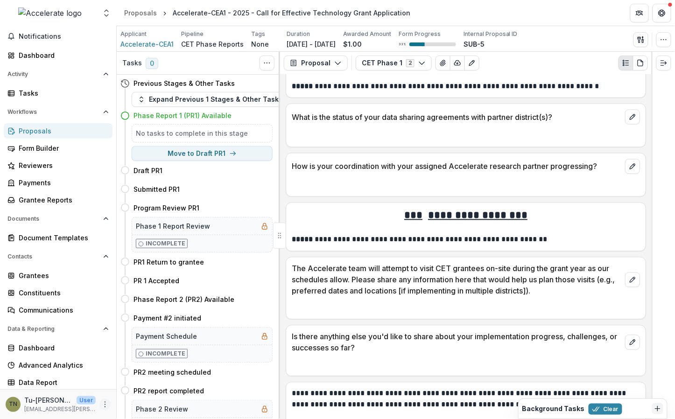
click at [101, 405] on icon "More" at bounding box center [104, 404] width 7 height 7
click at [139, 384] on link "User Settings" at bounding box center [164, 384] width 100 height 15
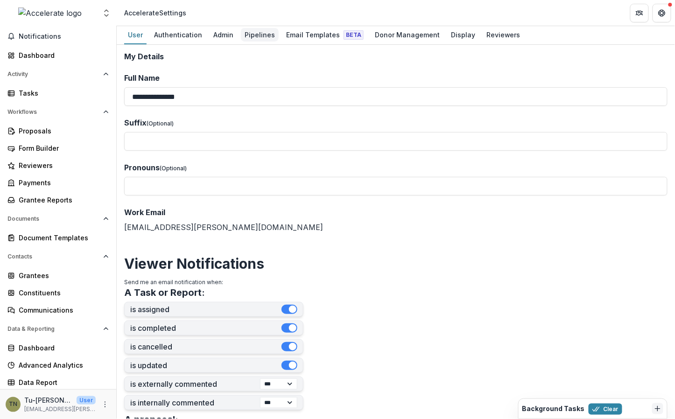
click at [250, 38] on div "Pipelines" at bounding box center [260, 35] width 38 height 14
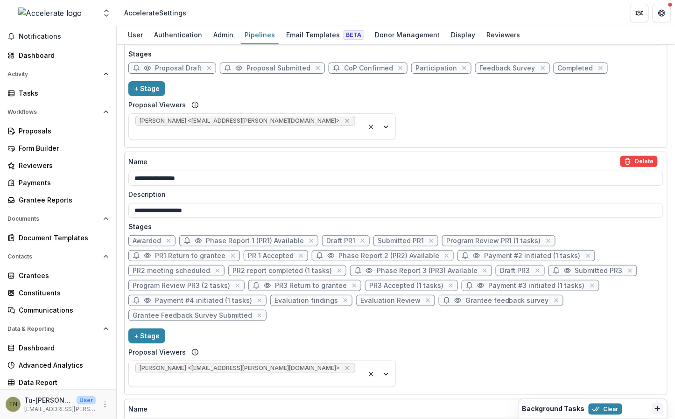
scroll to position [1406, 0]
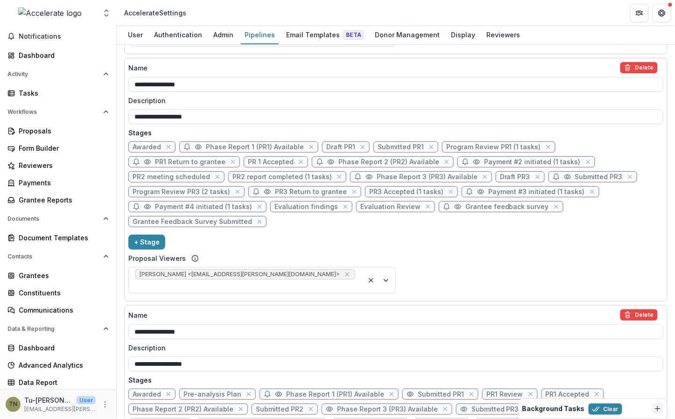
click at [276, 143] on span "Phase Report 1 (PR1) Available" at bounding box center [255, 147] width 98 height 8
select select "*****"
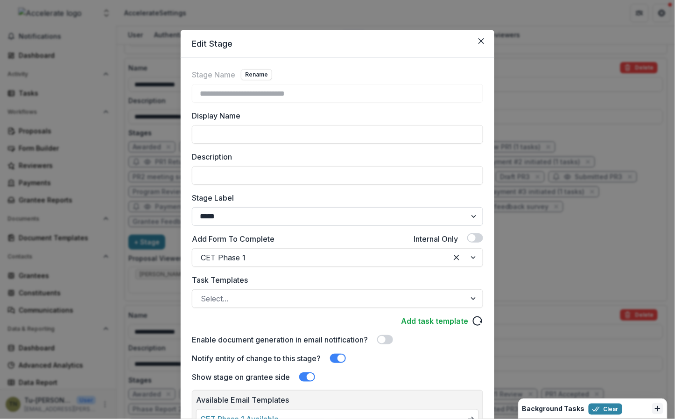
click at [305, 216] on select "******* ***** ********* ****** ******* ******** ******** ******* ********* ****…" at bounding box center [337, 216] width 291 height 19
click at [192, 207] on select "******* ***** ********* ****** ******* ******** ******** ******* ********* ****…" at bounding box center [337, 216] width 291 height 19
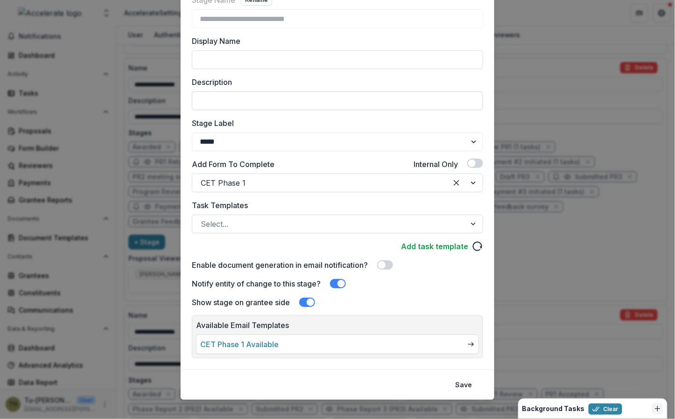
scroll to position [0, 0]
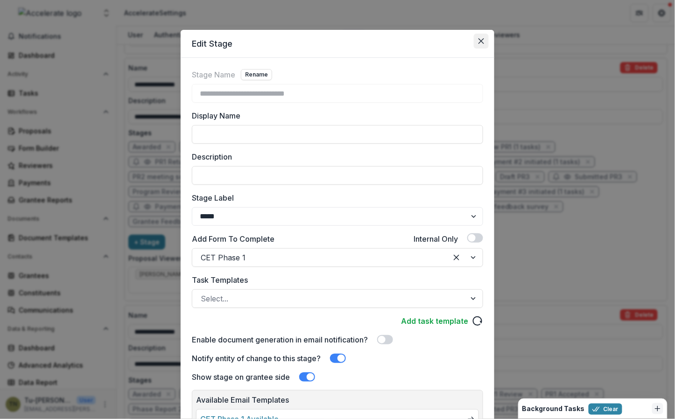
click at [476, 40] on button "Close" at bounding box center [481, 41] width 15 height 15
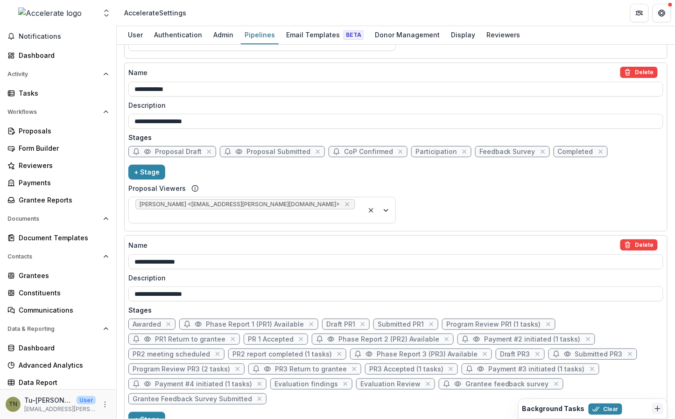
scroll to position [1234, 0]
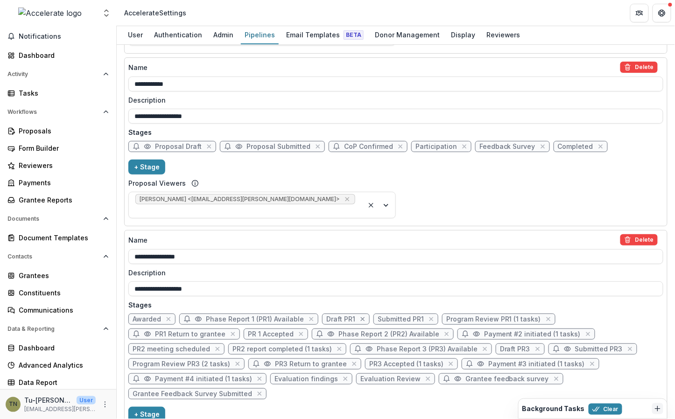
click at [359, 316] on icon "close" at bounding box center [362, 319] width 7 height 7
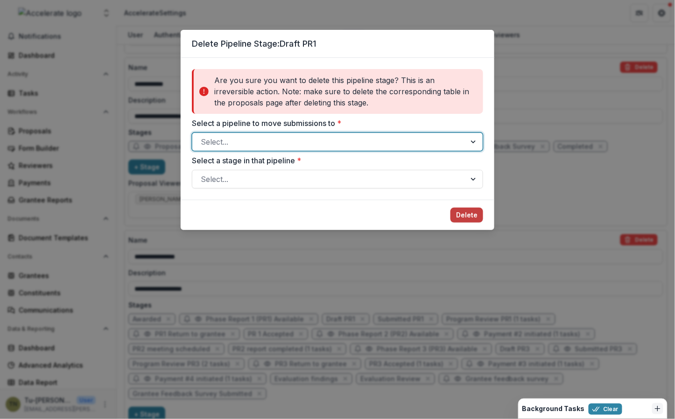
click at [375, 144] on div at bounding box center [329, 141] width 257 height 13
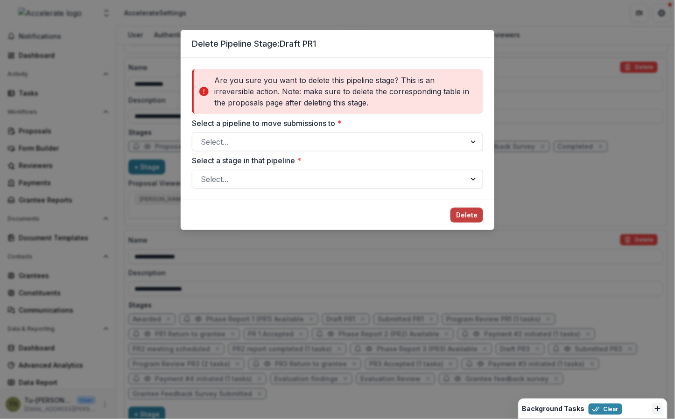
click at [388, 118] on label "Select a pipeline to move submissions to *" at bounding box center [335, 123] width 286 height 11
click at [203, 136] on input "Select a pipeline to move submissions to *" at bounding box center [202, 141] width 2 height 11
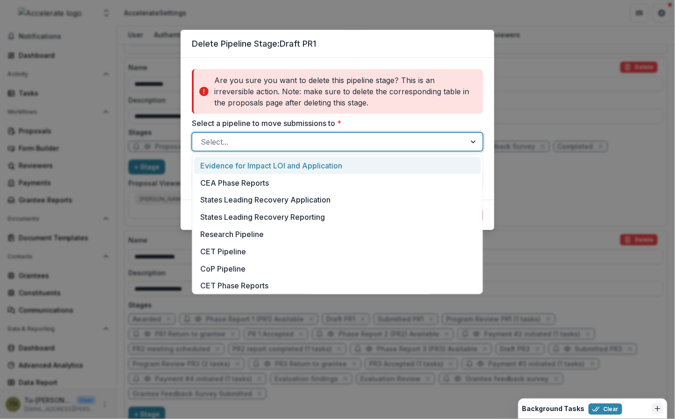
click at [378, 140] on div at bounding box center [329, 141] width 257 height 13
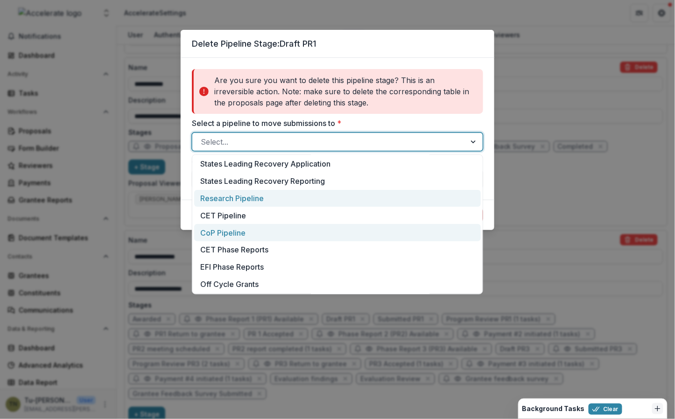
scroll to position [35, 0]
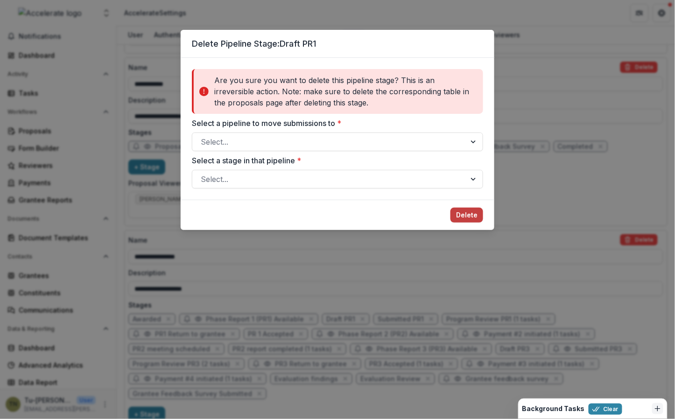
click at [386, 112] on div "Are you sure you want to delete this pipeline stage? This is an irreversible ac…" at bounding box center [337, 91] width 291 height 45
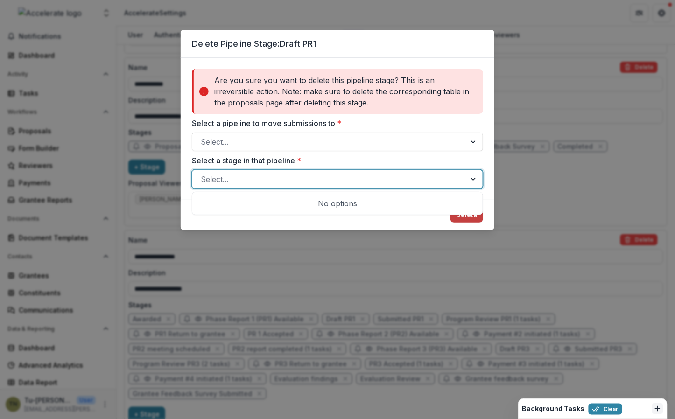
click at [351, 178] on div at bounding box center [329, 179] width 257 height 13
click at [336, 149] on div "Select..." at bounding box center [337, 142] width 291 height 19
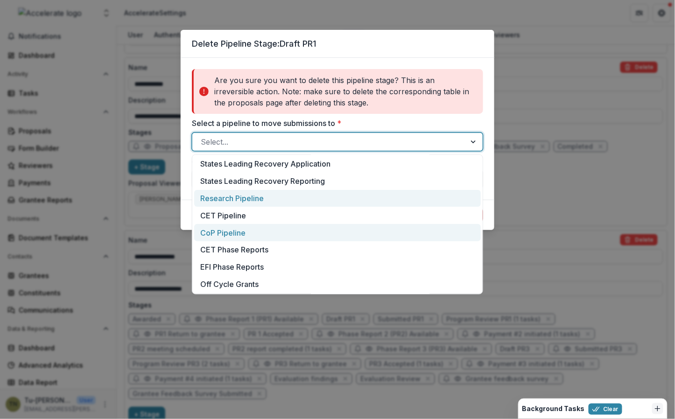
scroll to position [36, 0]
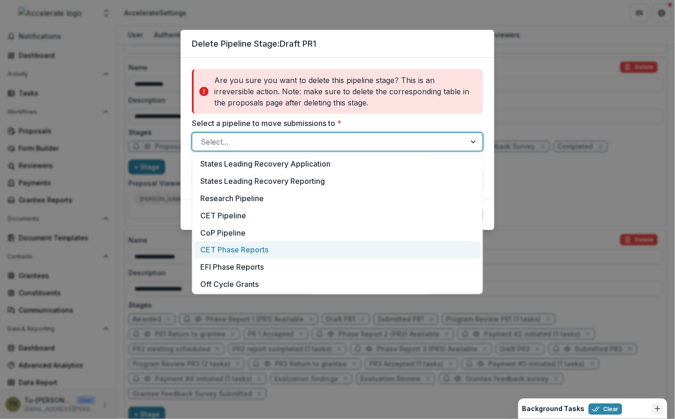
click at [307, 243] on div "CET Phase Reports" at bounding box center [337, 249] width 287 height 17
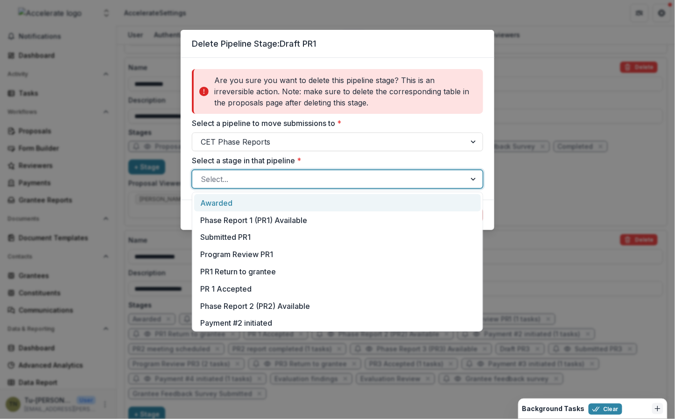
click at [284, 182] on div at bounding box center [329, 179] width 257 height 13
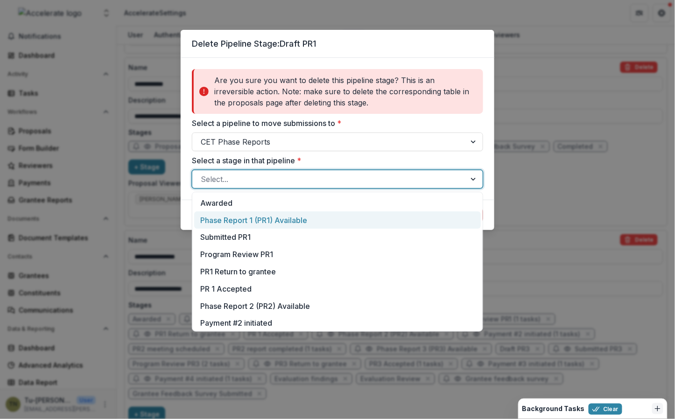
click at [276, 220] on div "Phase Report 1 (PR1) Available" at bounding box center [337, 220] width 287 height 17
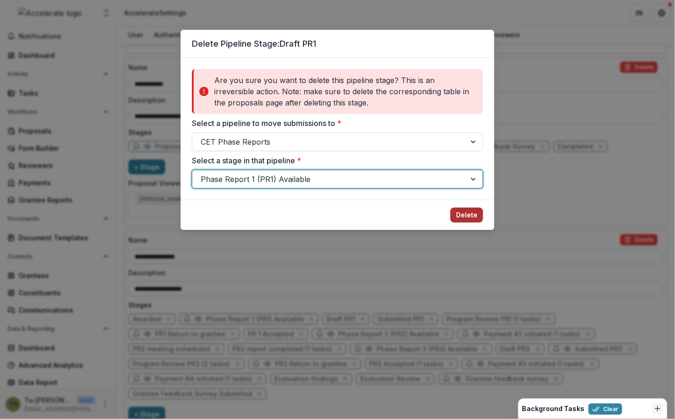
click at [462, 213] on button "Delete" at bounding box center [467, 215] width 33 height 15
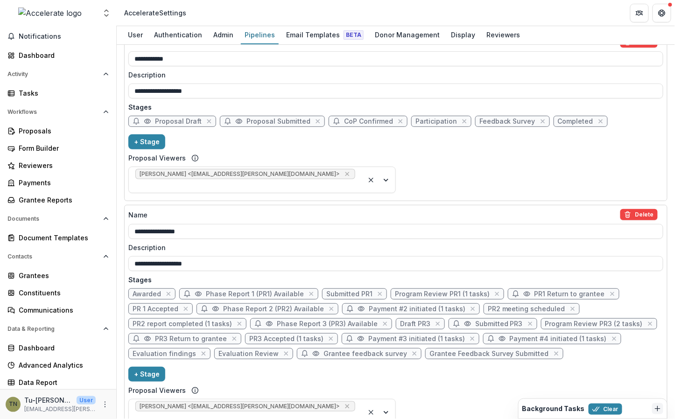
scroll to position [1273, 0]
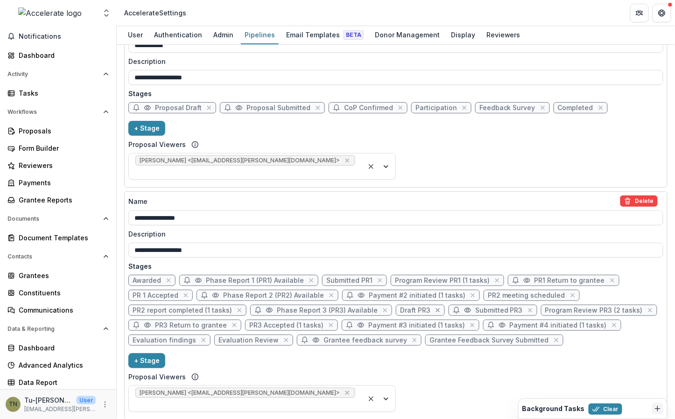
click at [434, 307] on icon "close" at bounding box center [437, 310] width 7 height 7
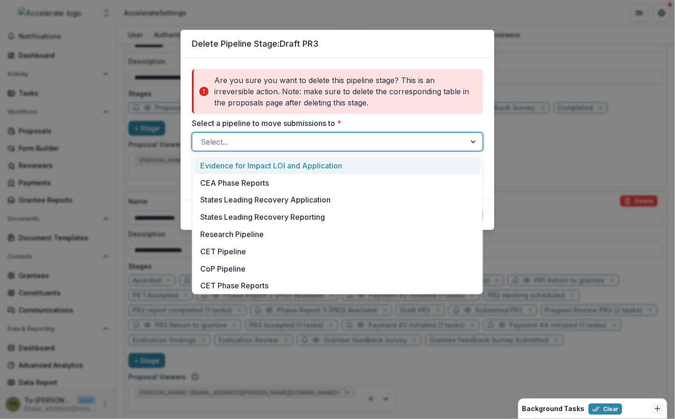
click at [304, 142] on div at bounding box center [329, 141] width 257 height 13
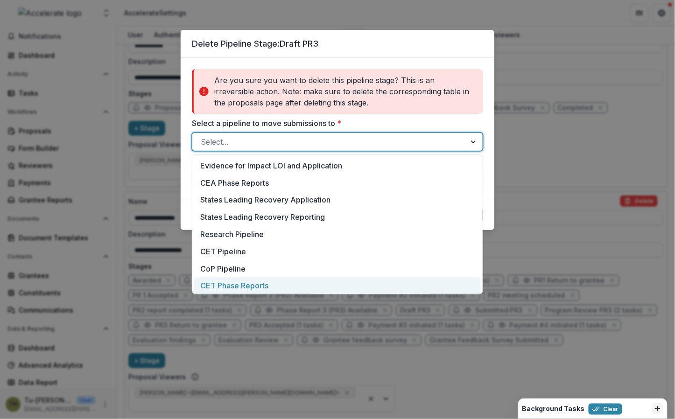
click at [312, 281] on div "CET Phase Reports" at bounding box center [337, 285] width 287 height 17
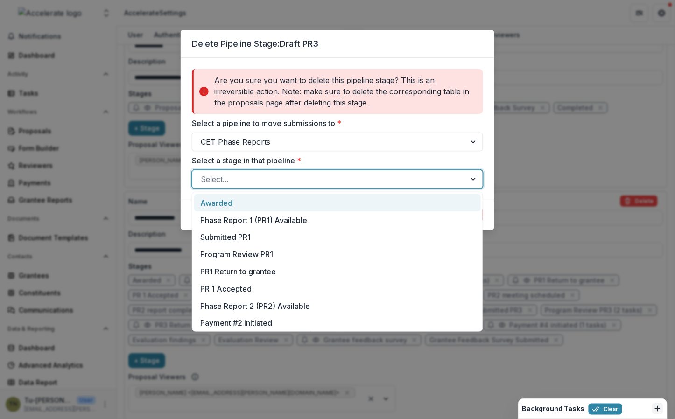
click at [271, 182] on div at bounding box center [329, 179] width 257 height 13
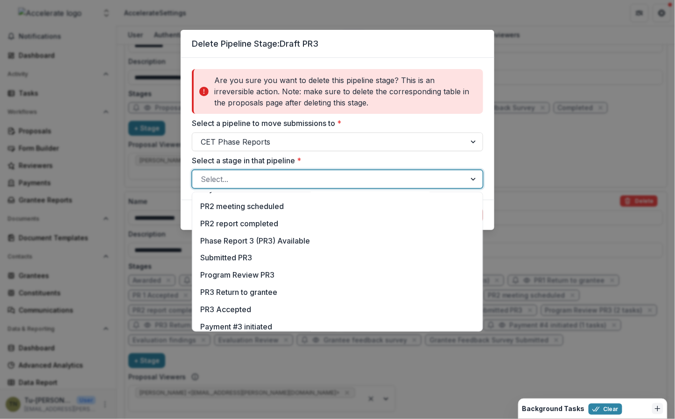
scroll to position [136, 0]
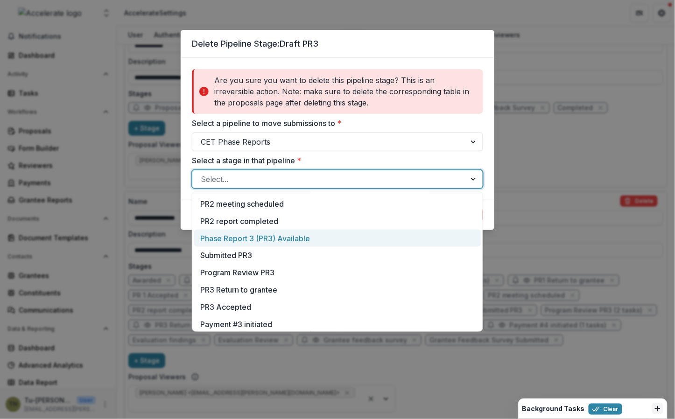
click at [290, 234] on div "Phase Report 3 (PR3) Available" at bounding box center [337, 238] width 287 height 17
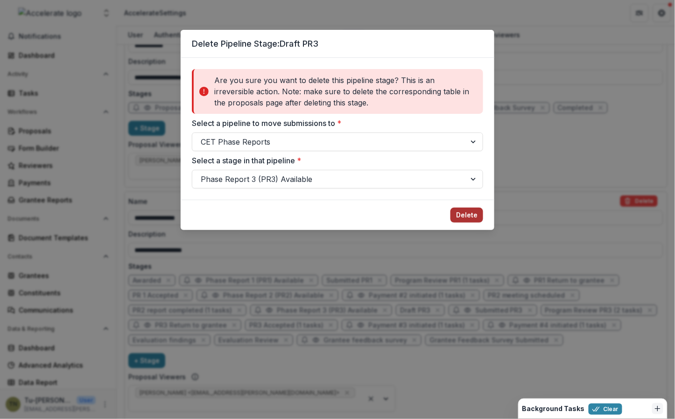
click at [474, 214] on button "Delete" at bounding box center [467, 215] width 33 height 15
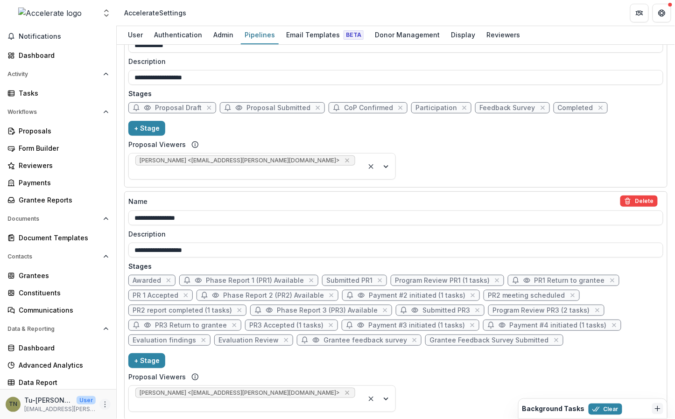
click at [101, 407] on icon "More" at bounding box center [104, 404] width 7 height 7
click at [227, 277] on span "Phase Report 1 (PR1) Available" at bounding box center [255, 281] width 98 height 8
select select "*****"
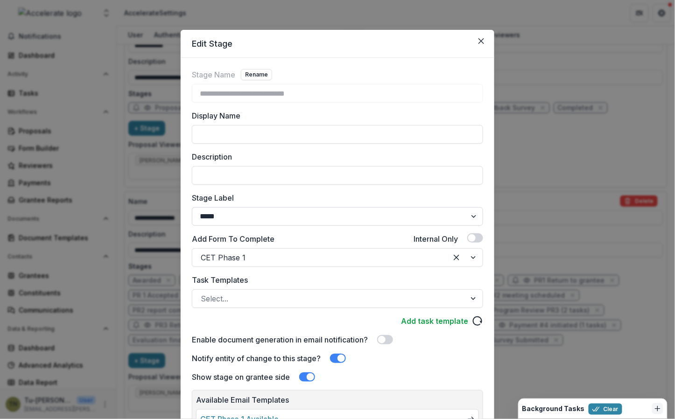
click at [304, 215] on select "******* ***** ********* ****** ******* ******** ******** ******* ********* ****…" at bounding box center [337, 216] width 291 height 19
click at [192, 207] on select "******* ***** ********* ****** ******* ******** ******** ******* ********* ****…" at bounding box center [337, 216] width 291 height 19
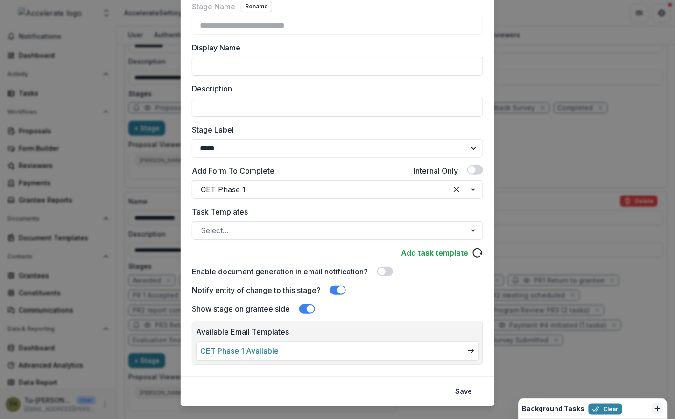
scroll to position [84, 0]
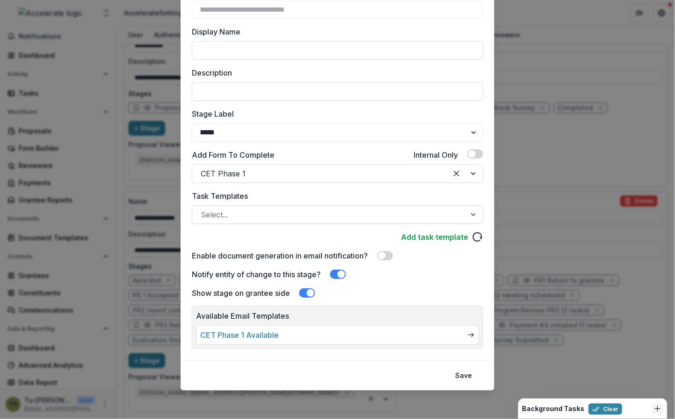
click at [350, 214] on div at bounding box center [329, 214] width 257 height 13
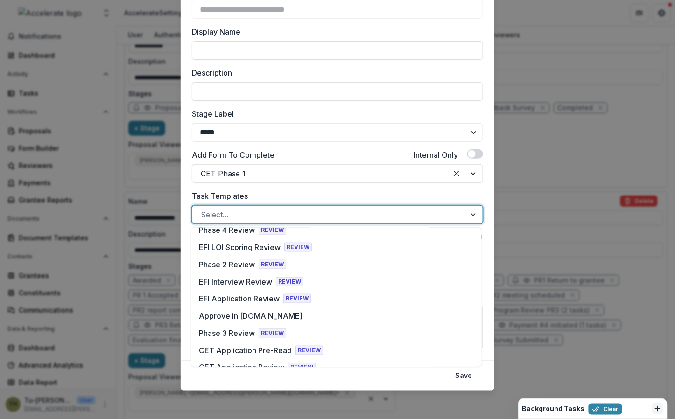
scroll to position [0, 0]
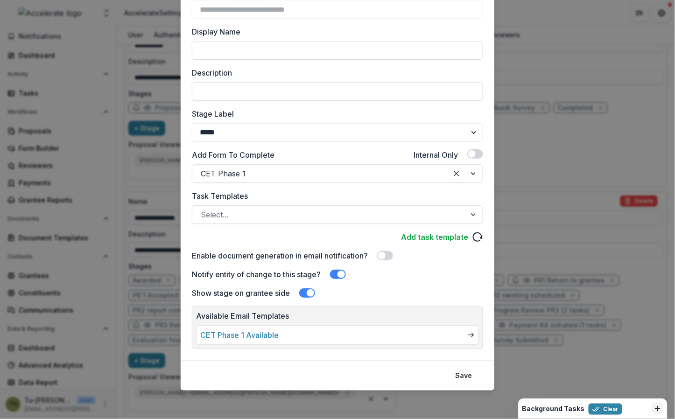
click at [198, 196] on label "Task Templates" at bounding box center [335, 196] width 286 height 11
click at [201, 209] on input "Task Templates" at bounding box center [202, 214] width 2 height 11
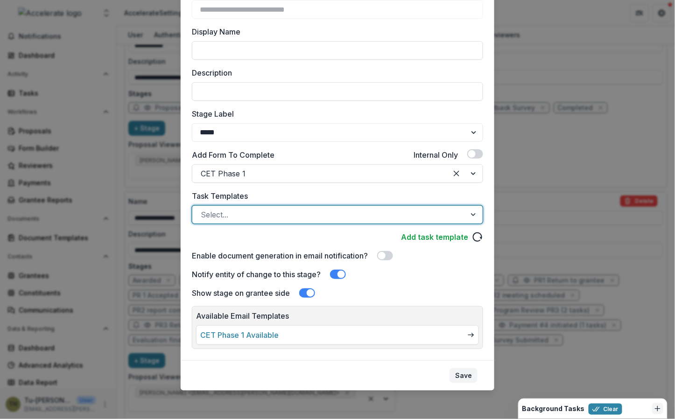
click at [463, 375] on button "Save" at bounding box center [464, 375] width 28 height 15
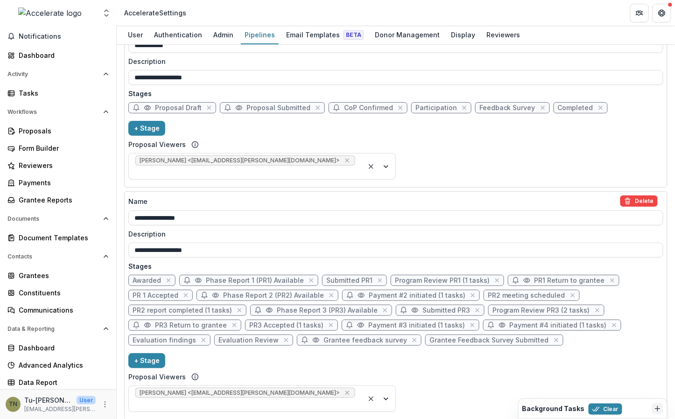
click at [342, 277] on span "Submitted PR1" at bounding box center [349, 281] width 46 height 8
select select "*********"
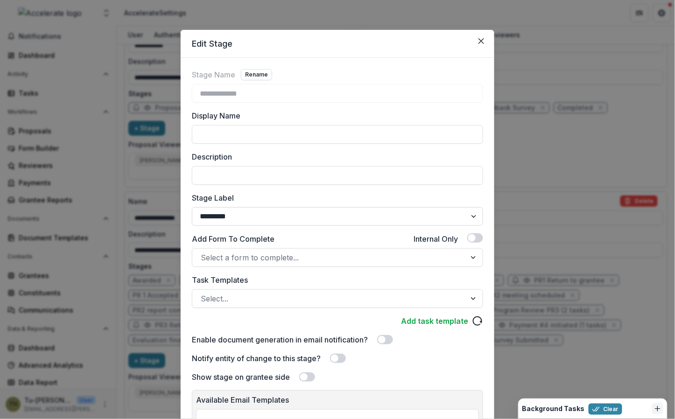
click at [281, 219] on select "******* ***** ********* ****** ******* ******** ******** ******* ********* ****…" at bounding box center [337, 216] width 291 height 19
click at [192, 207] on select "******* ***** ********* ****** ******* ******** ******** ******* ********* ****…" at bounding box center [337, 216] width 291 height 19
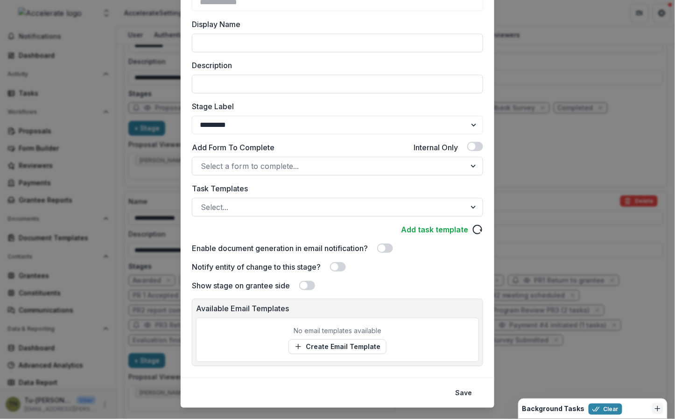
scroll to position [109, 0]
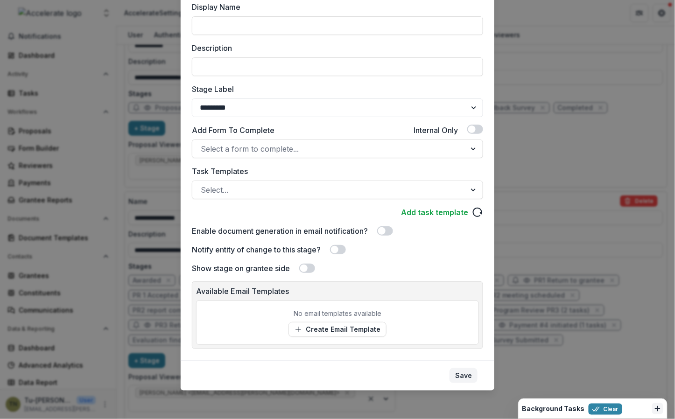
click at [457, 372] on button "Save" at bounding box center [464, 375] width 28 height 15
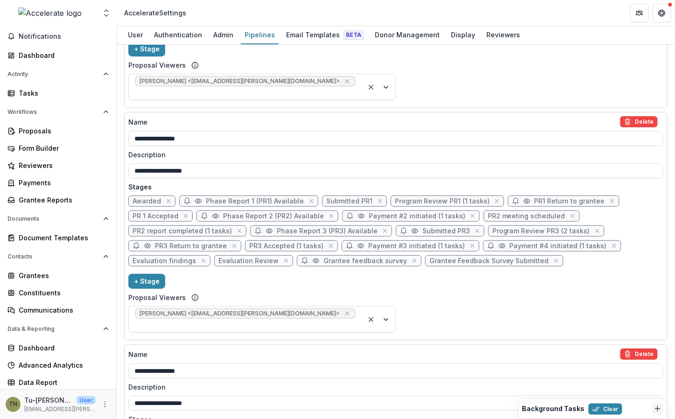
scroll to position [1356, 0]
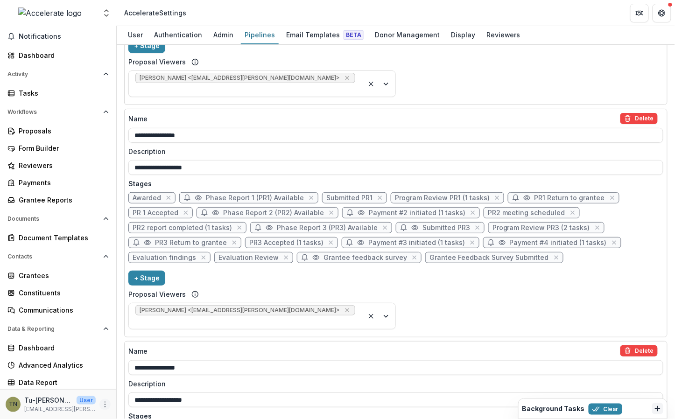
click at [103, 405] on icon "More" at bounding box center [104, 404] width 7 height 7
click at [102, 405] on icon "More" at bounding box center [104, 404] width 7 height 7
click at [56, 131] on div "Proposals" at bounding box center [62, 131] width 86 height 10
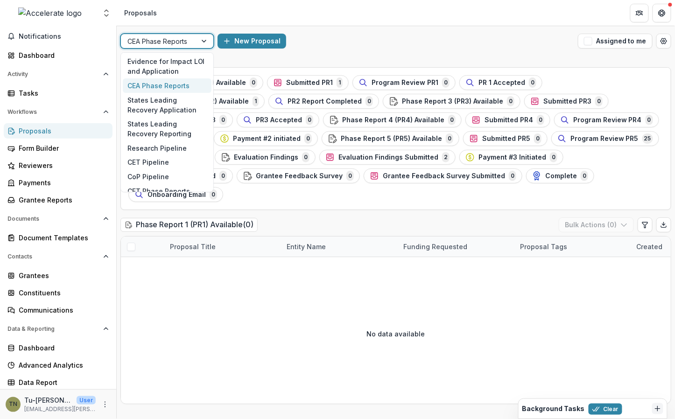
click at [196, 40] on div "CEA Phase Reports" at bounding box center [159, 42] width 76 height 14
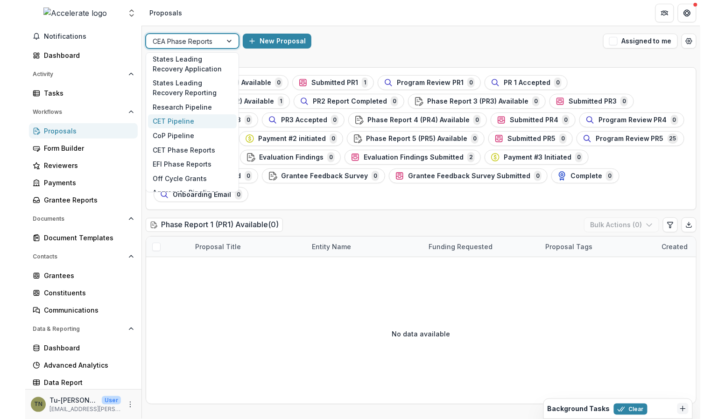
scroll to position [44, 0]
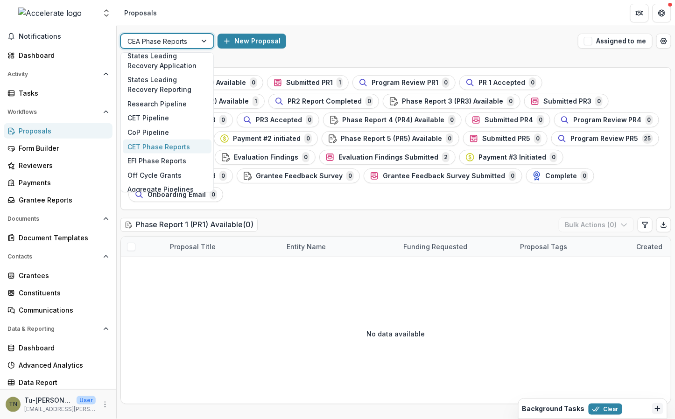
click at [167, 146] on div "CET Phase Reports" at bounding box center [167, 147] width 89 height 14
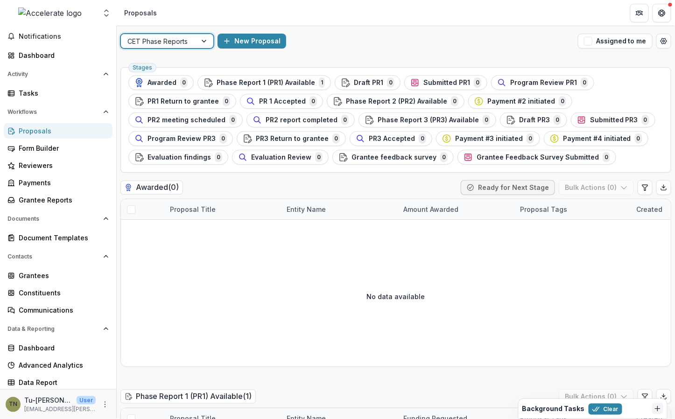
click at [430, 34] on div "New Proposal" at bounding box center [396, 41] width 357 height 15
click at [660, 42] on icon "Open table manager" at bounding box center [663, 40] width 7 height 7
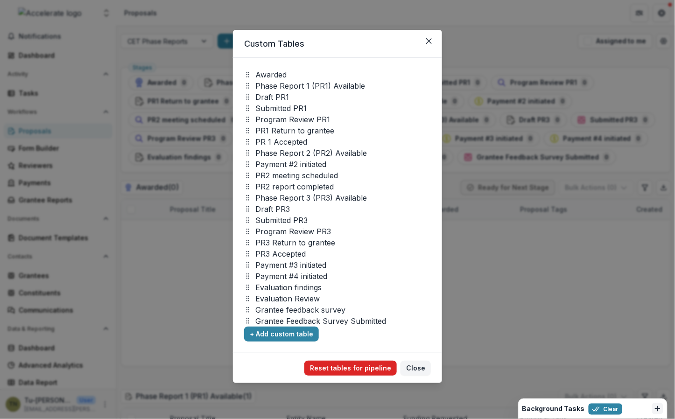
click at [343, 368] on button "Reset tables for pipeline" at bounding box center [350, 368] width 92 height 15
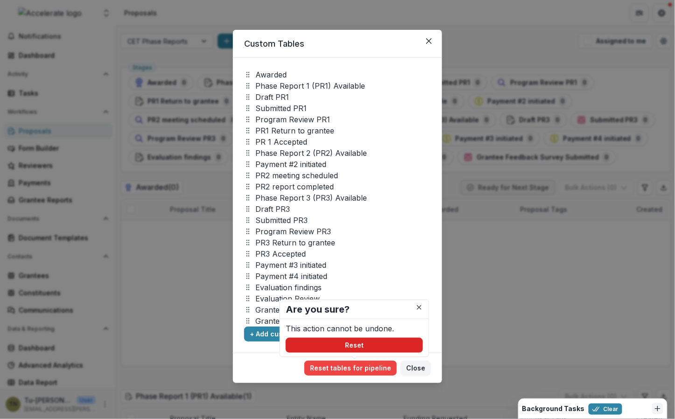
click at [356, 344] on button "Reset" at bounding box center [354, 345] width 137 height 15
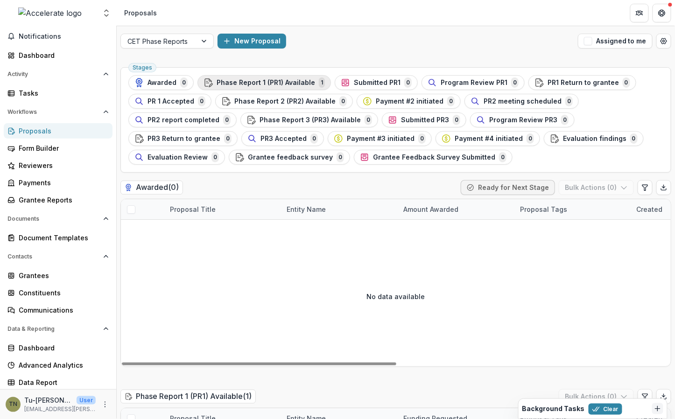
click at [295, 80] on span "Phase Report 1 (PR1) Available" at bounding box center [266, 83] width 99 height 8
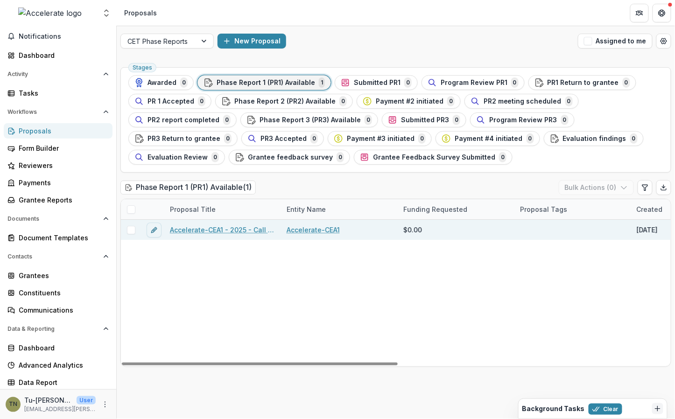
click at [242, 228] on link "Accelerate-CEA1 - 2025 - Call for Effective Technology Grant Application" at bounding box center [223, 230] width 106 height 10
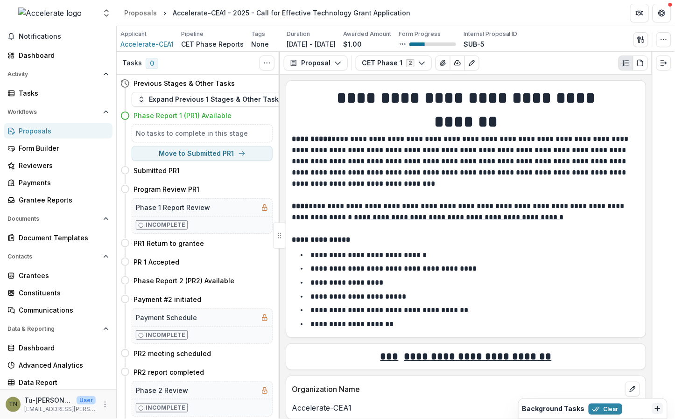
click at [236, 113] on div "Phase Report 1 (PR1) Available" at bounding box center [203, 116] width 139 height 10
click at [215, 113] on h4 "Phase Report 1 (PR1) Available" at bounding box center [183, 116] width 98 height 10
click at [378, 60] on button "CET Phase 1 2" at bounding box center [394, 63] width 76 height 15
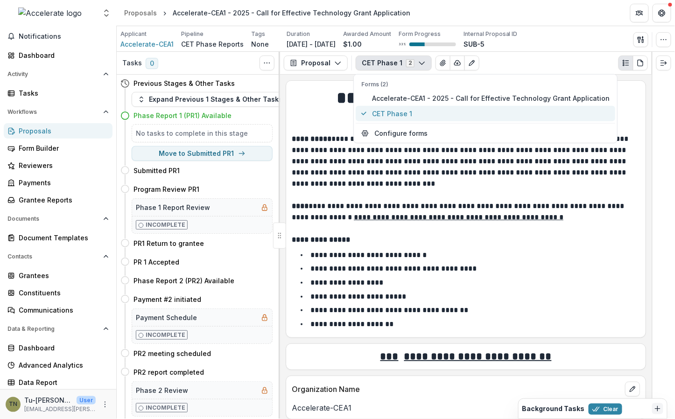
click at [381, 114] on span "CET Phase 1" at bounding box center [491, 114] width 238 height 10
click at [432, 191] on p at bounding box center [466, 195] width 348 height 11
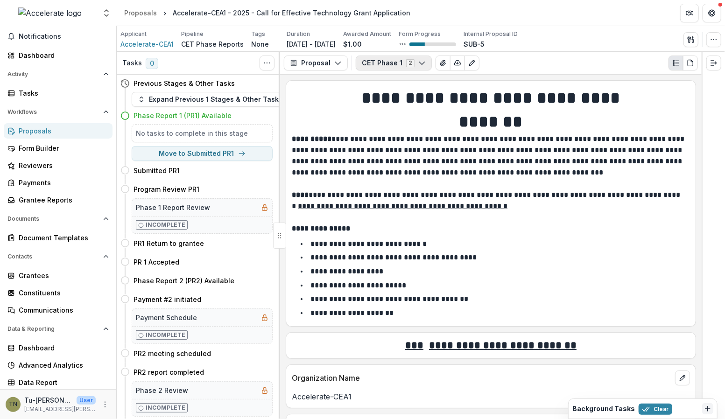
click at [418, 62] on icon "button" at bounding box center [421, 62] width 7 height 7
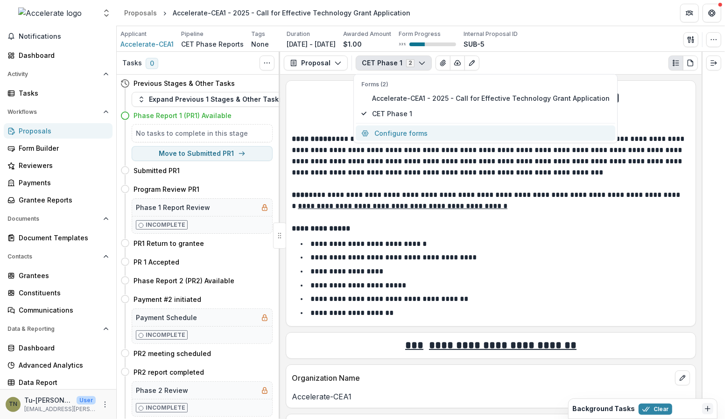
click at [413, 130] on button "Configure forms" at bounding box center [486, 133] width 260 height 15
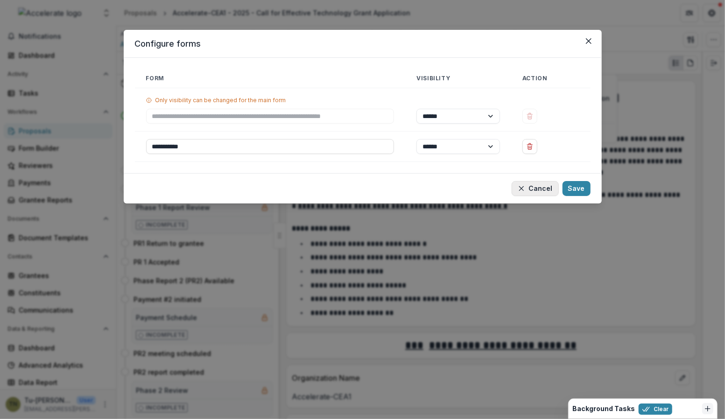
click at [524, 190] on icon "button" at bounding box center [521, 188] width 7 height 7
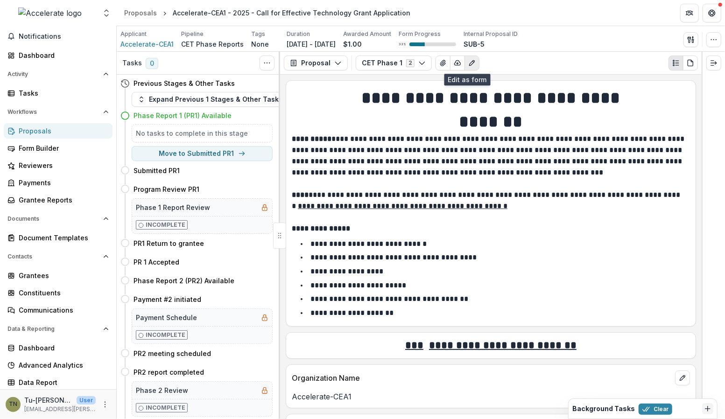
click at [471, 65] on button "Edit as form" at bounding box center [472, 63] width 15 height 15
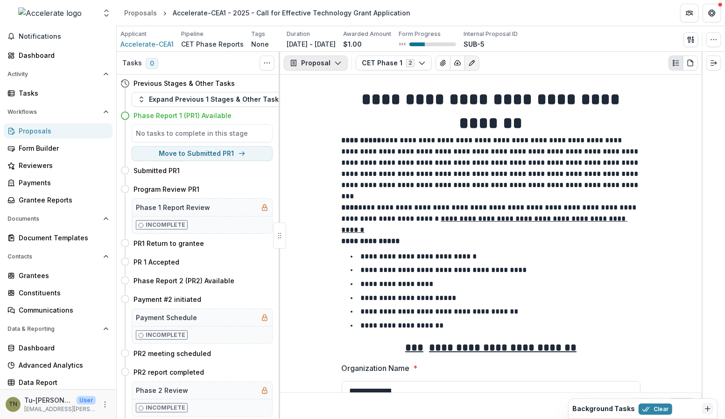
click at [300, 59] on button "Proposal" at bounding box center [316, 63] width 64 height 15
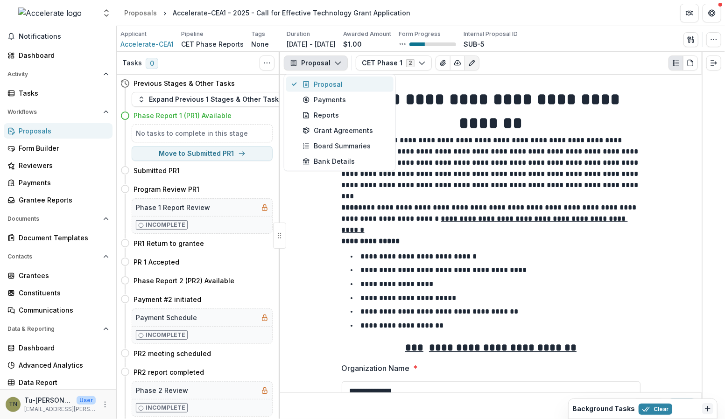
click at [307, 85] on icon "button" at bounding box center [306, 84] width 7 height 7
